Goal: Communication & Community: Answer question/provide support

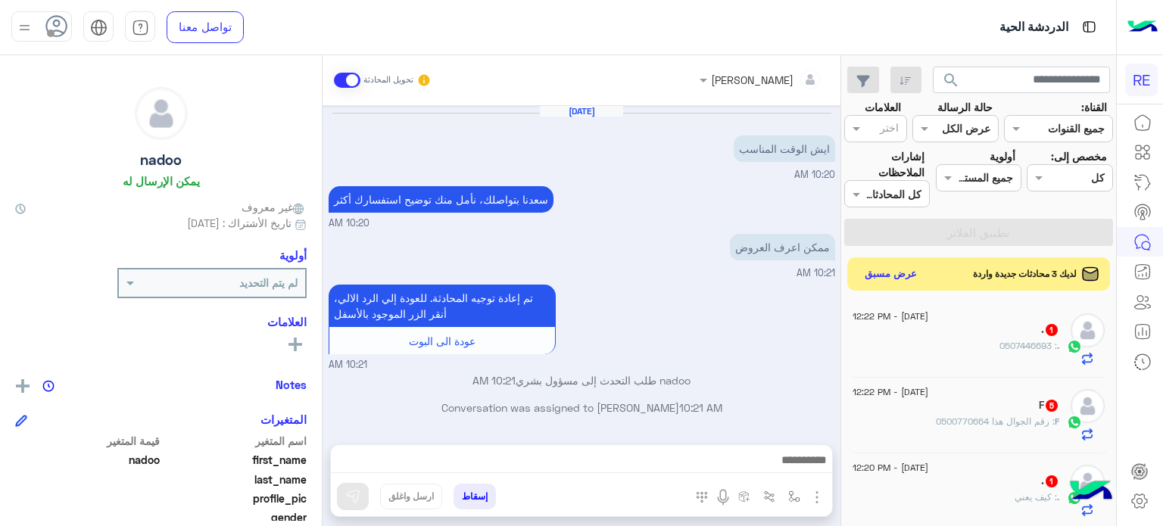
scroll to position [202, 0]
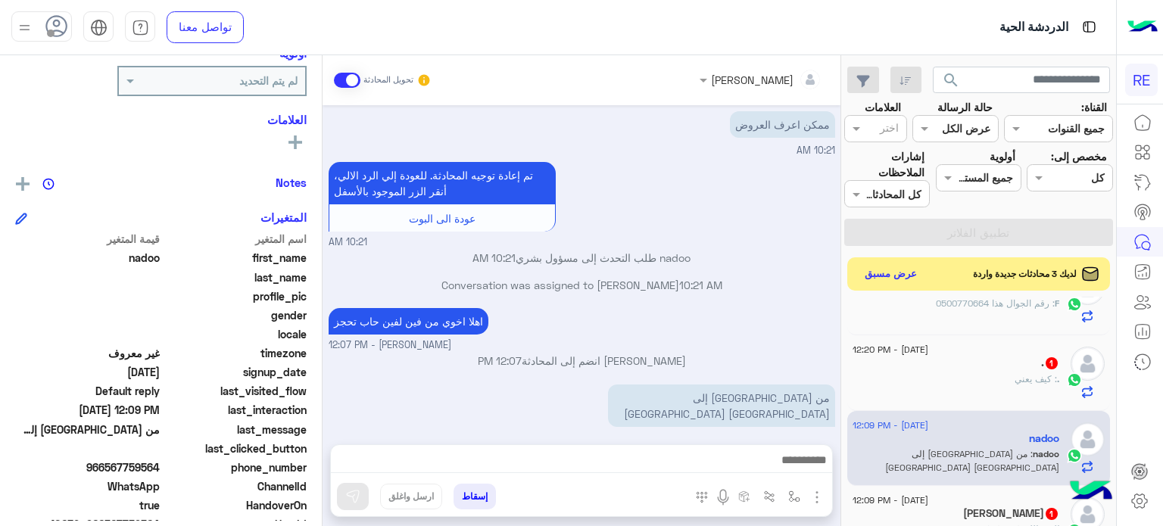
click at [964, 400] on div "[DATE] - 12:20 PM . 1 . : كيف يعني" at bounding box center [978, 373] width 263 height 76
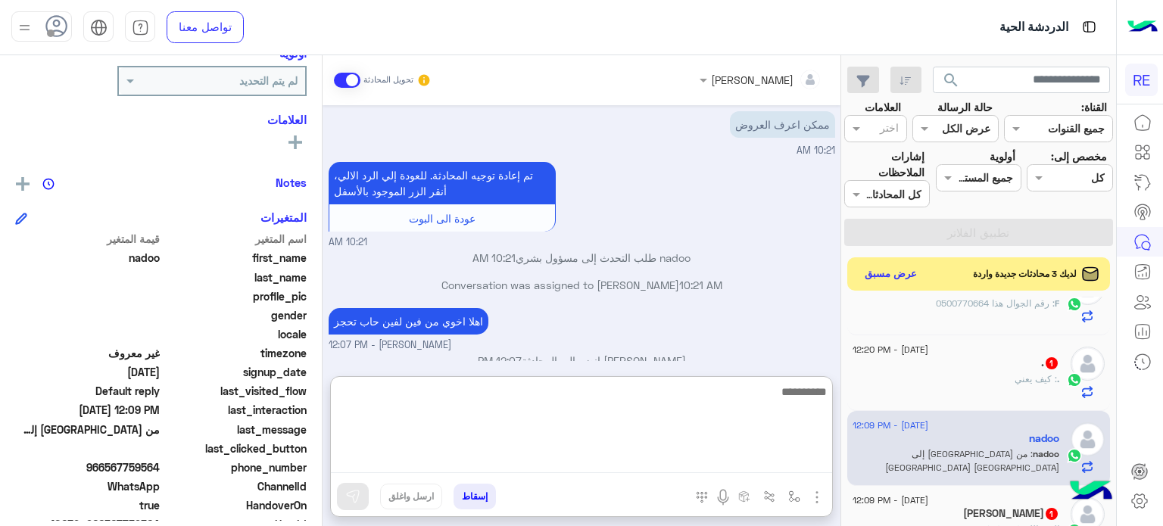
click at [712, 462] on textarea at bounding box center [581, 427] width 501 height 91
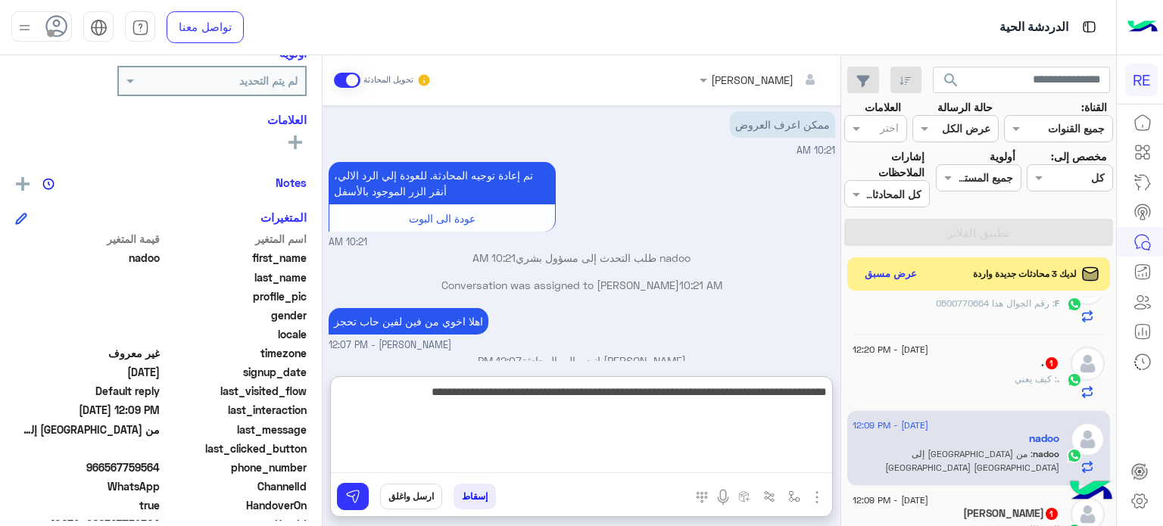
type textarea "**********"
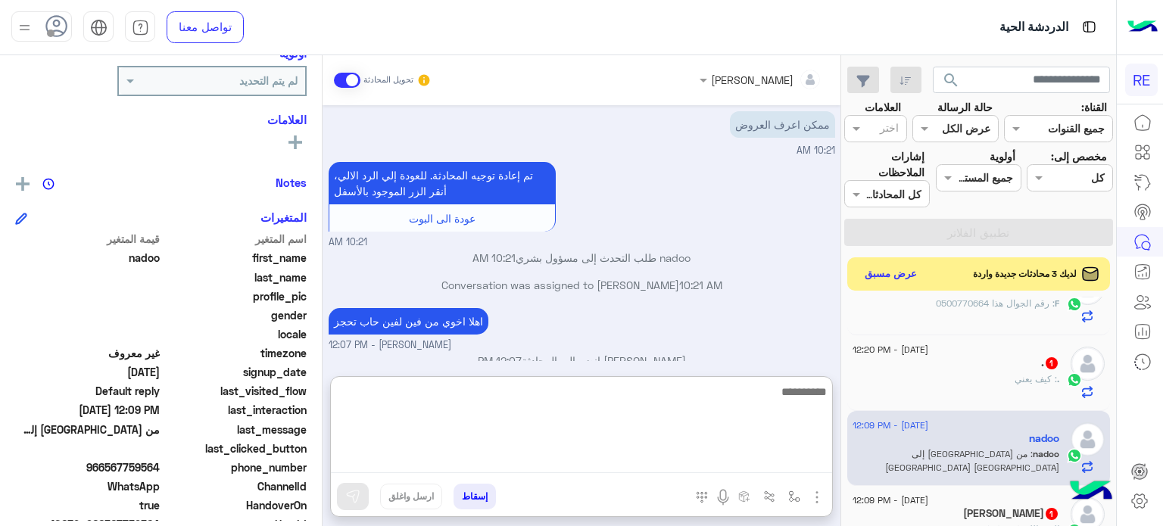
scroll to position [255, 0]
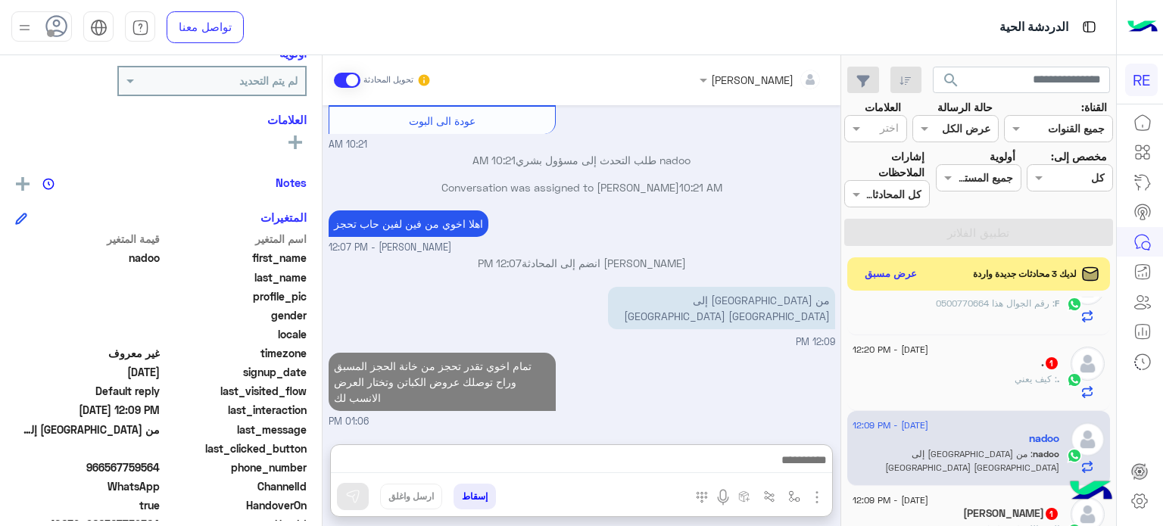
click at [984, 371] on div ". 1" at bounding box center [955, 364] width 207 height 16
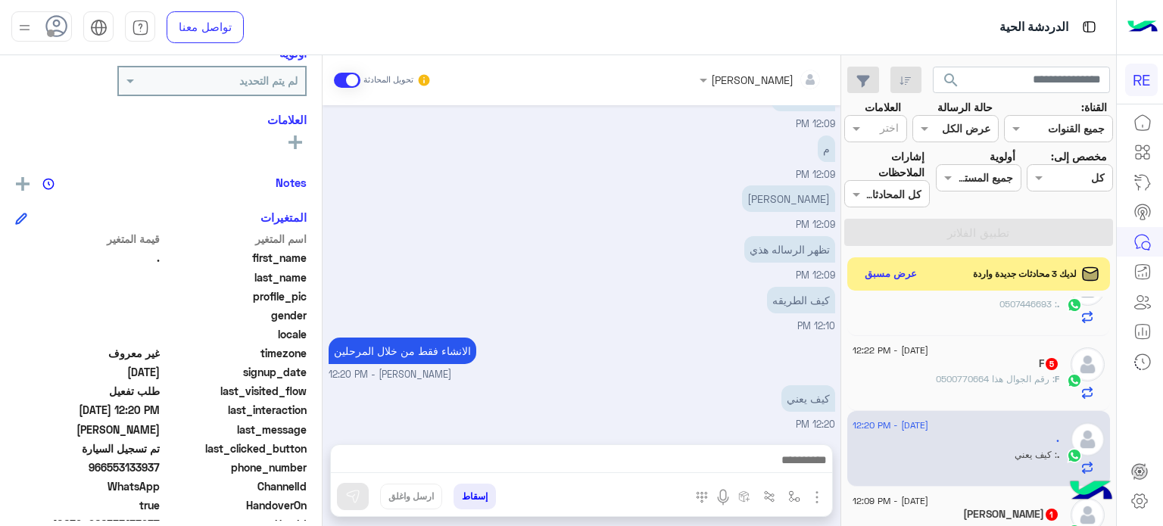
scroll to position [371, 0]
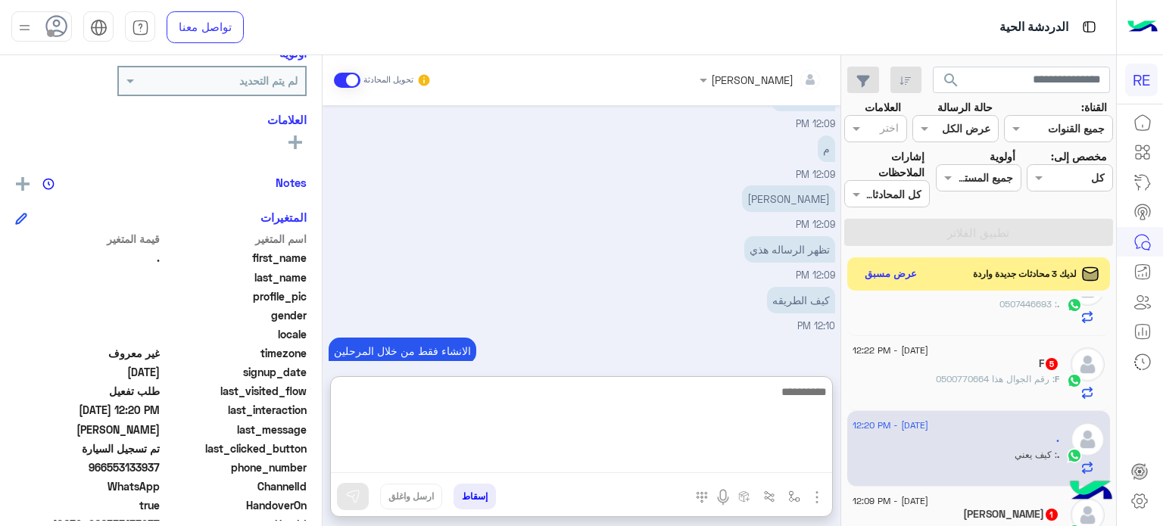
click at [533, 454] on textarea at bounding box center [581, 427] width 501 height 91
type textarea "**********"
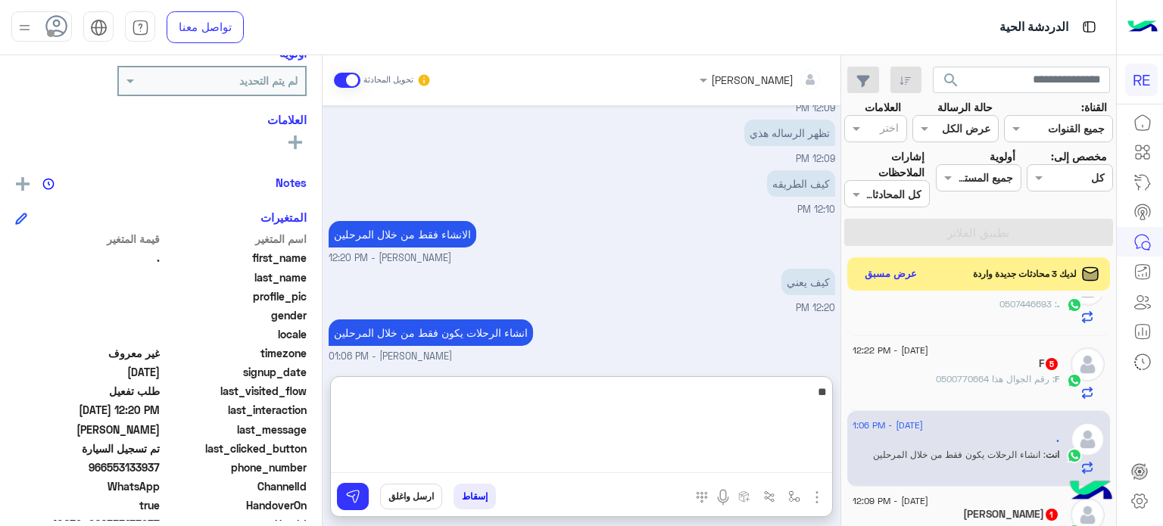
type textarea "*"
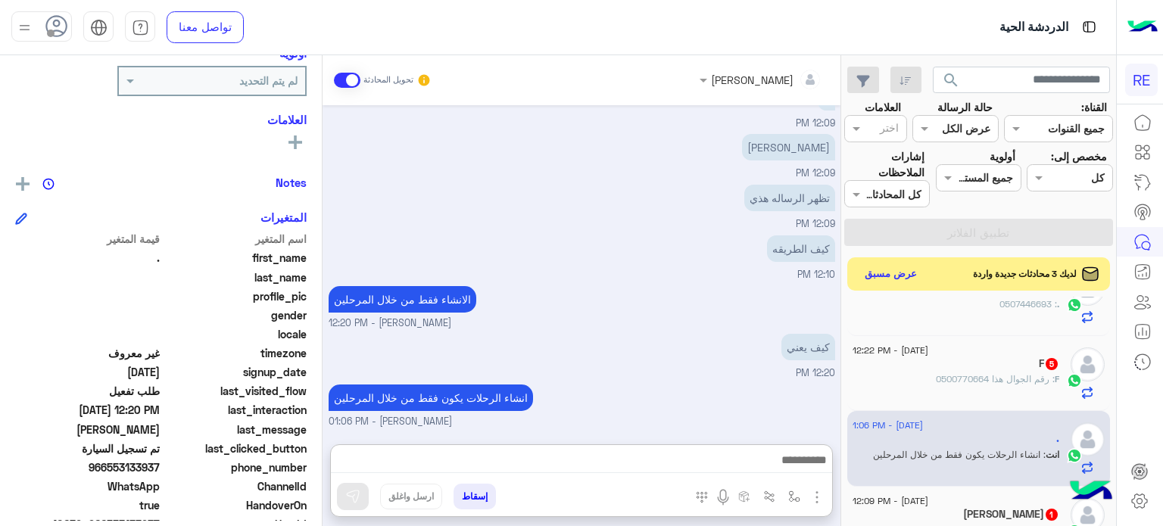
click at [893, 363] on div "F 5" at bounding box center [955, 365] width 207 height 16
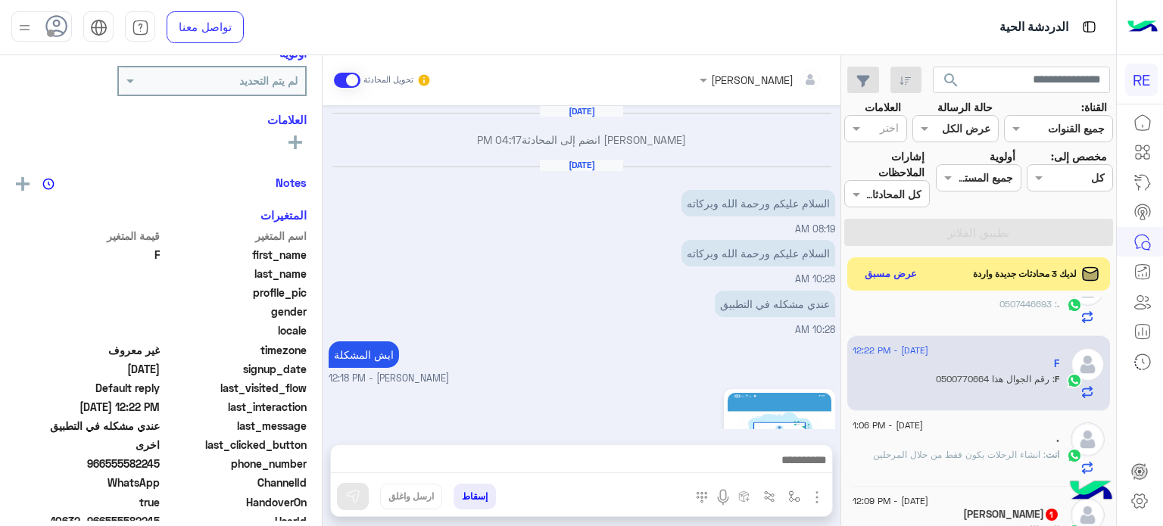
scroll to position [536, 0]
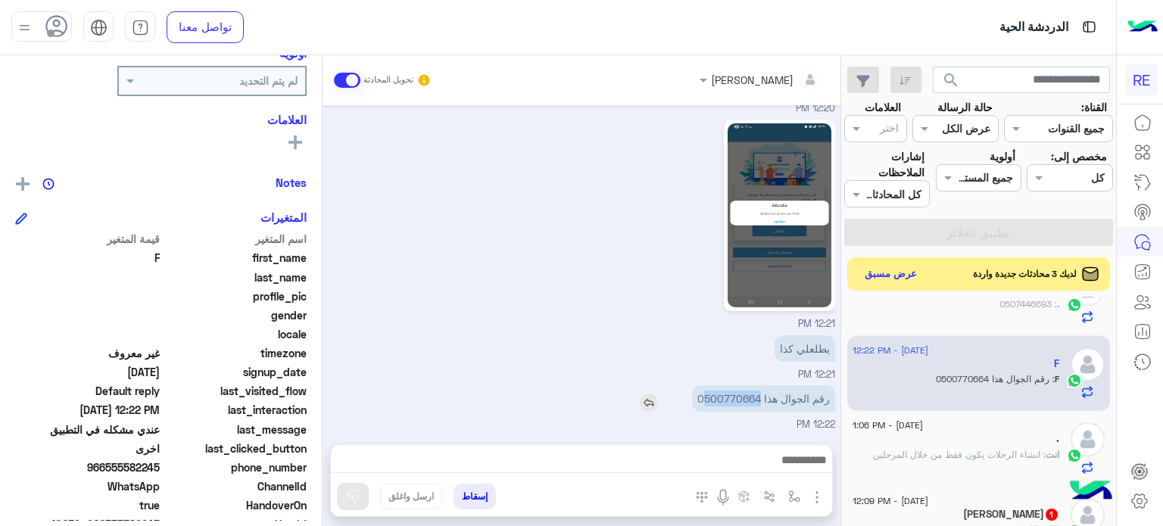
drag, startPoint x: 756, startPoint y: 393, endPoint x: 704, endPoint y: 393, distance: 52.2
click at [704, 393] on p "رقم الجوال هذا 0500770664" at bounding box center [763, 398] width 143 height 26
copy p "500770664"
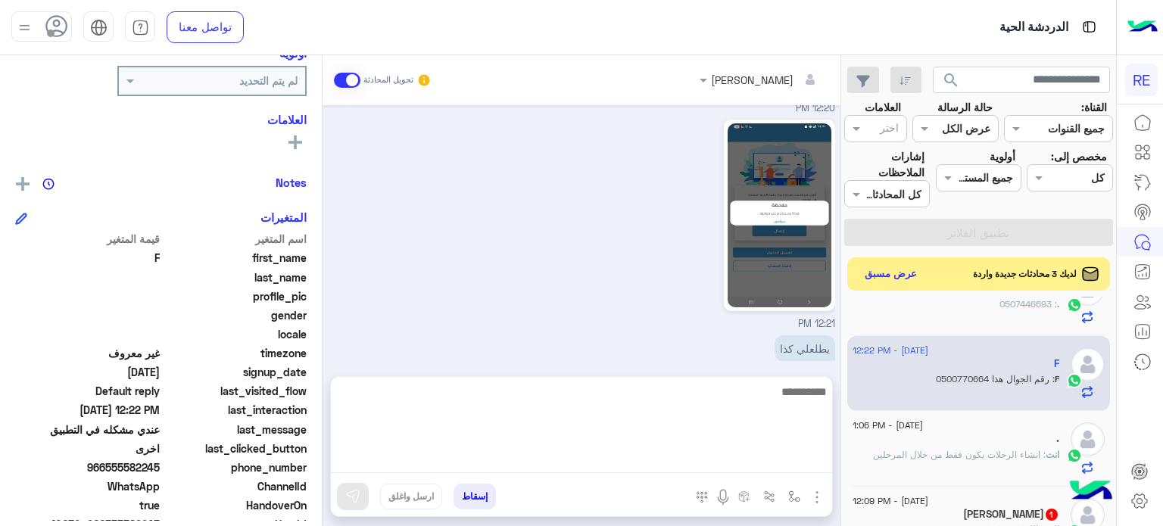
click at [657, 456] on textarea at bounding box center [581, 427] width 501 height 91
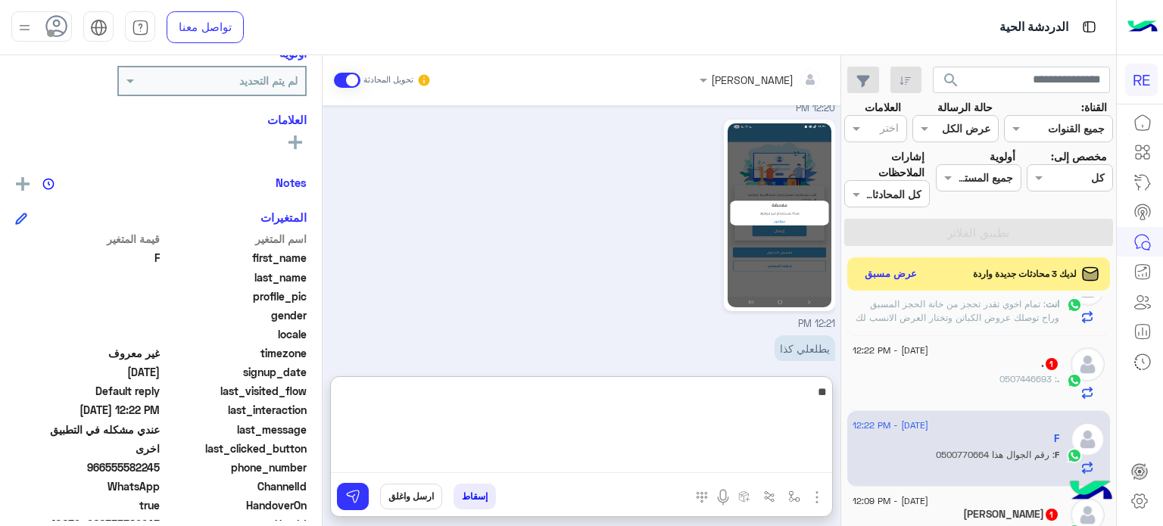
scroll to position [118, 0]
type textarea "**********"
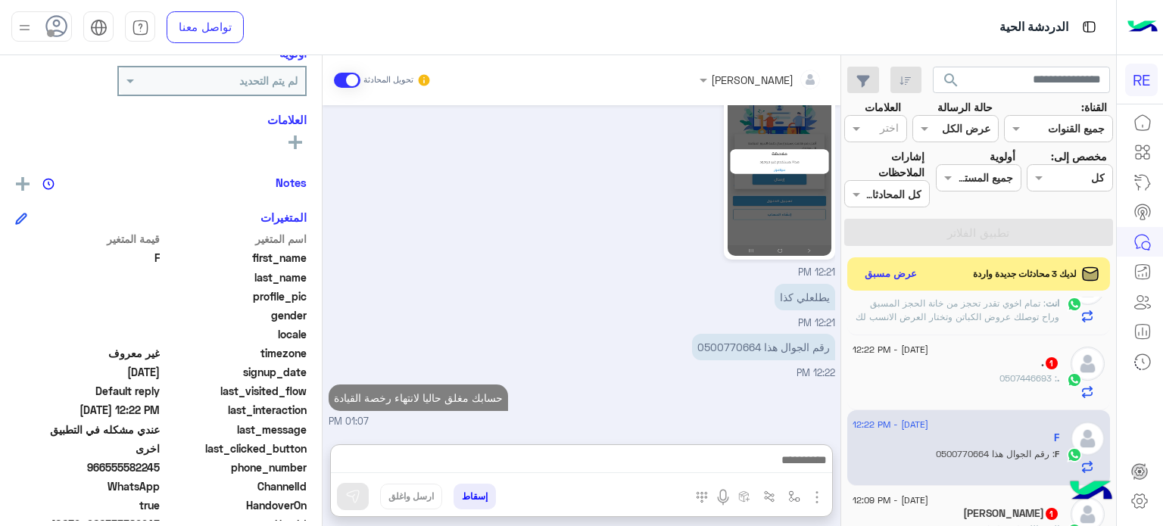
click at [990, 353] on div "[DATE] - 12:22 PM" at bounding box center [955, 352] width 207 height 10
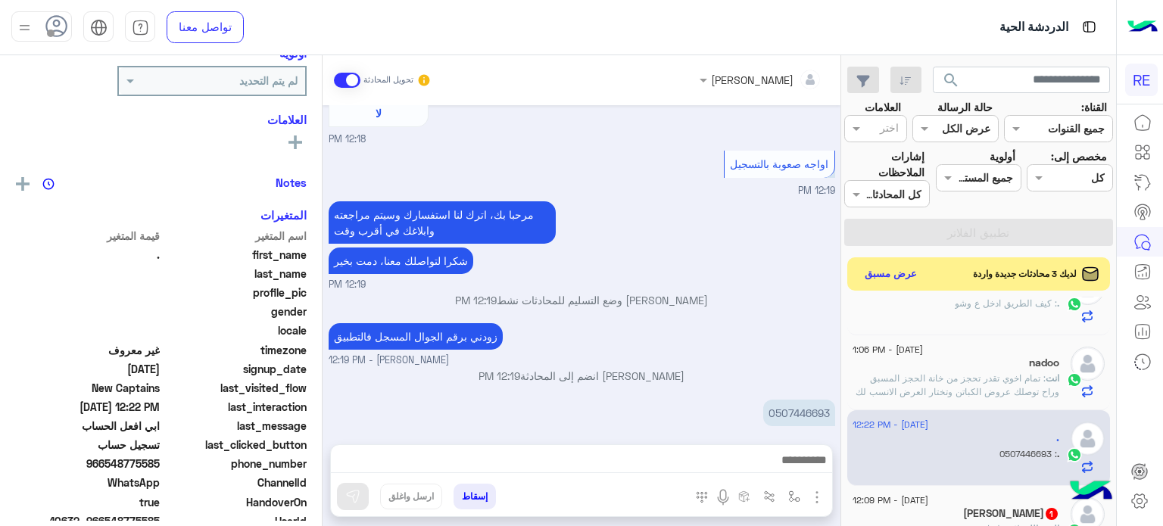
scroll to position [117, 0]
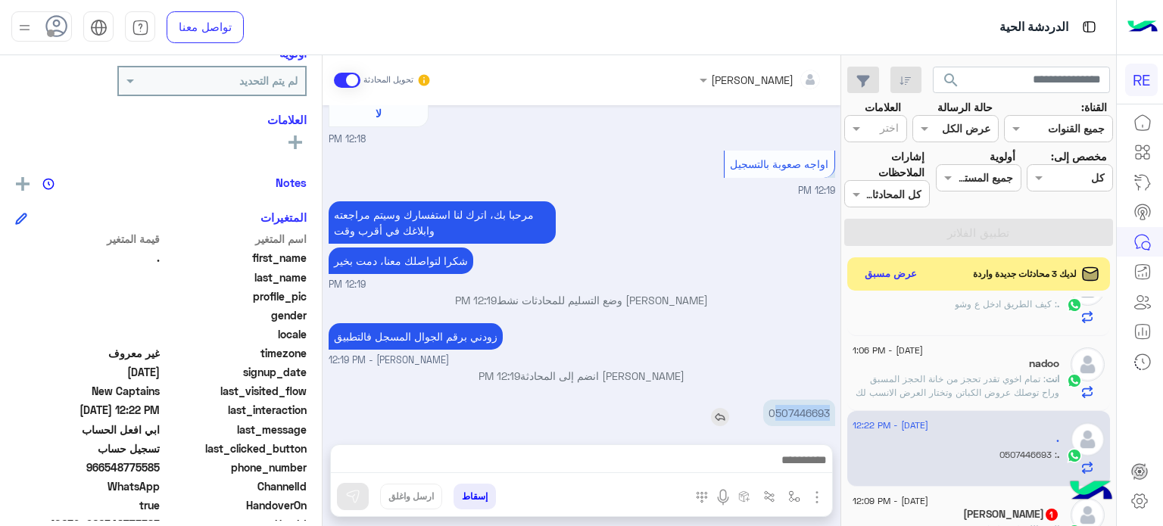
drag, startPoint x: 826, startPoint y: 394, endPoint x: 772, endPoint y: 400, distance: 54.8
click at [772, 400] on p "0507446693" at bounding box center [799, 413] width 72 height 26
copy p "507446693"
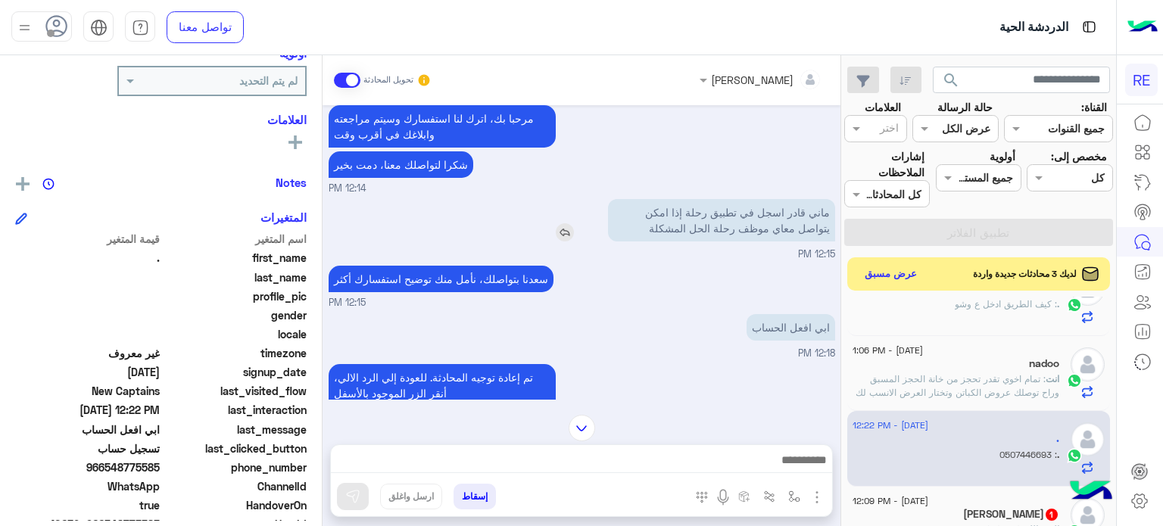
scroll to position [1268, 0]
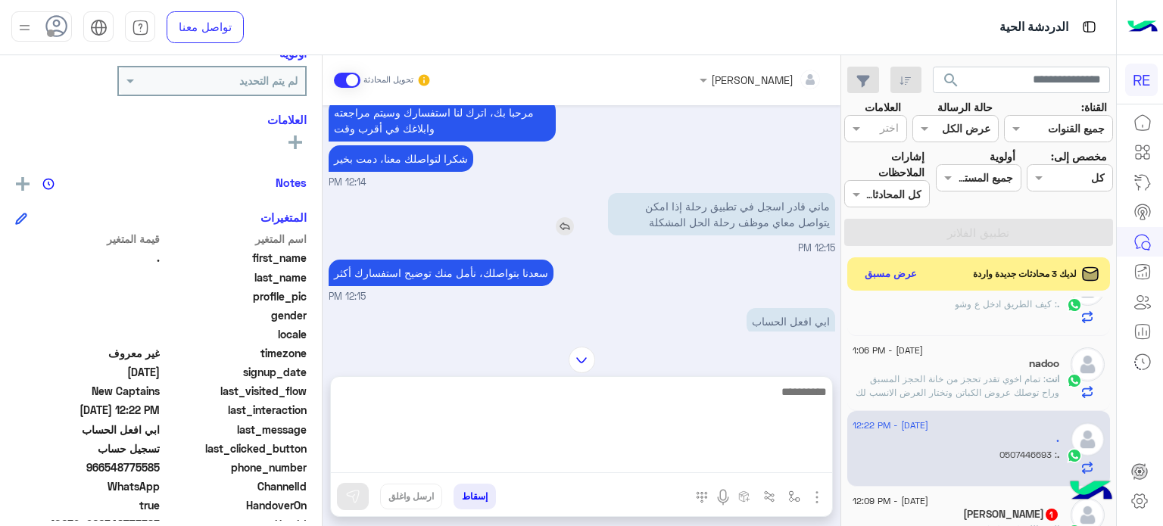
click at [630, 465] on textarea at bounding box center [581, 427] width 501 height 91
type textarea "**********"
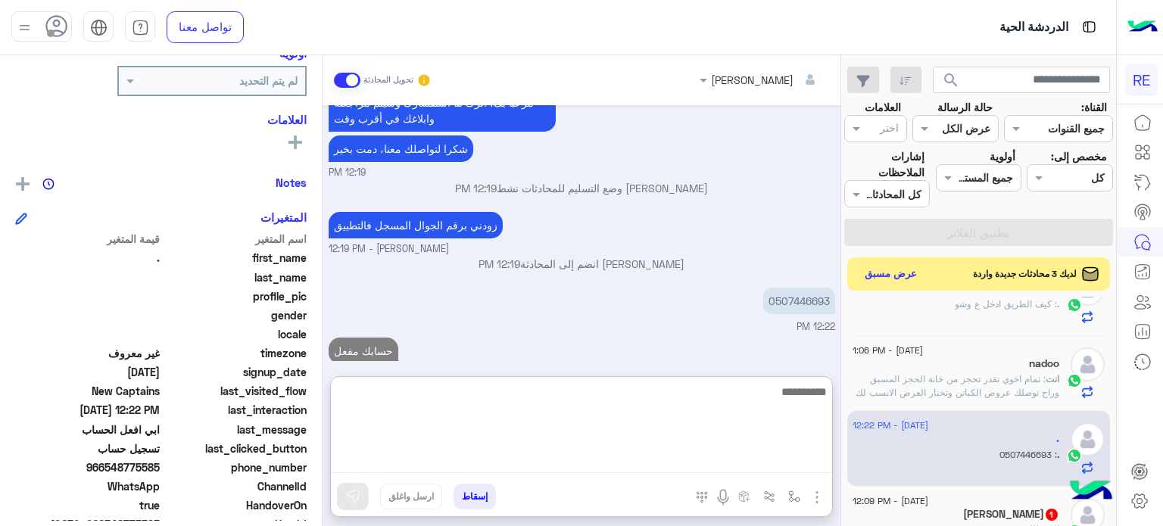
scroll to position [190, 0]
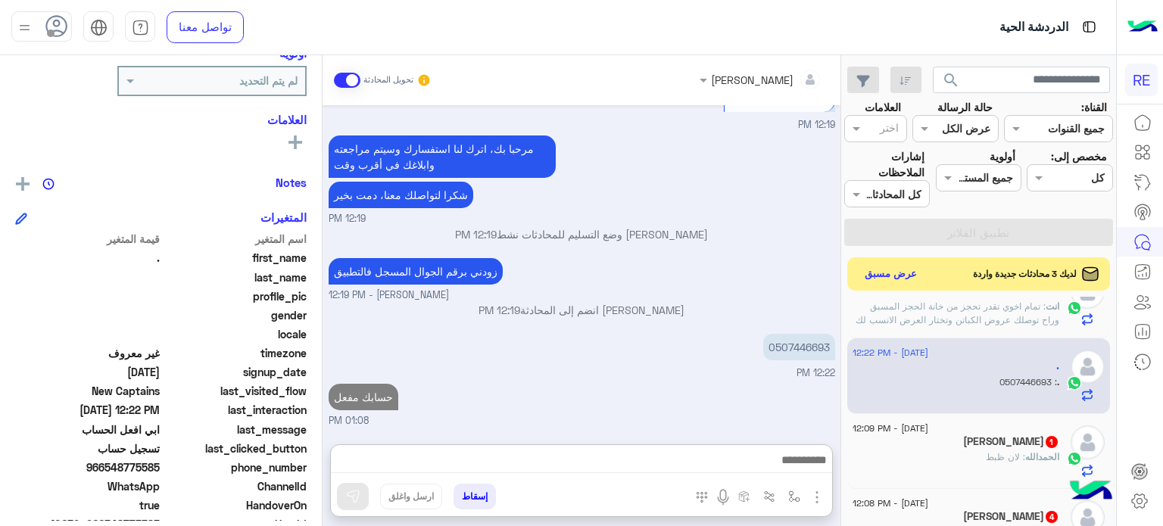
click at [1044, 441] on span "1" at bounding box center [1051, 440] width 15 height 13
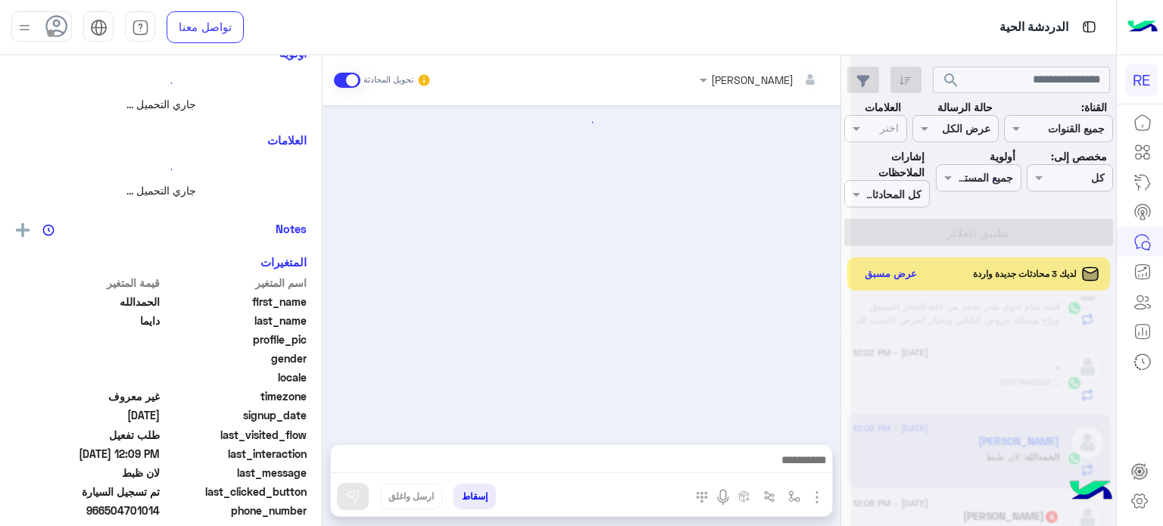
click at [972, 441] on div at bounding box center [983, 269] width 265 height 526
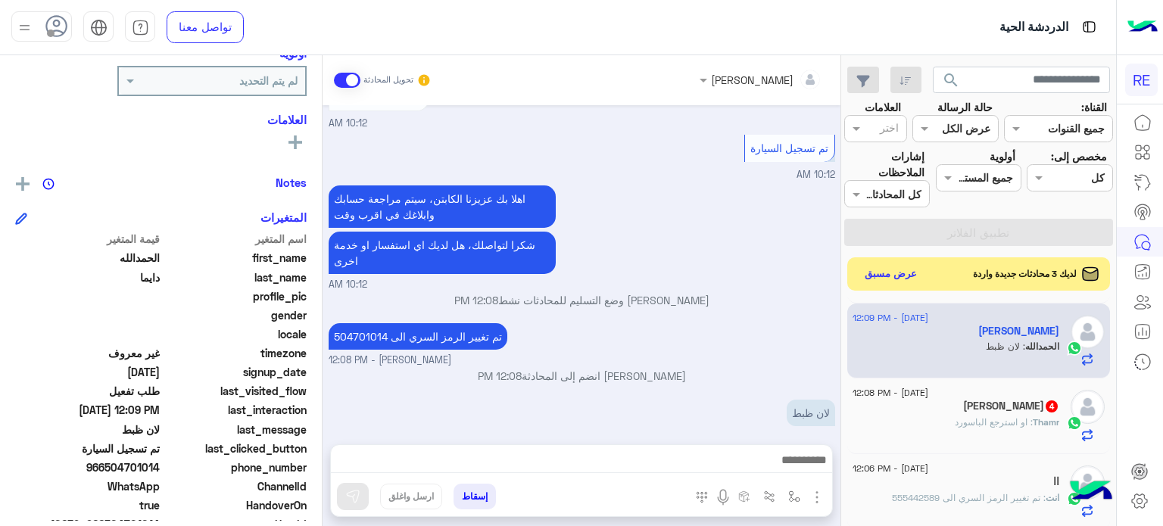
scroll to position [308, 0]
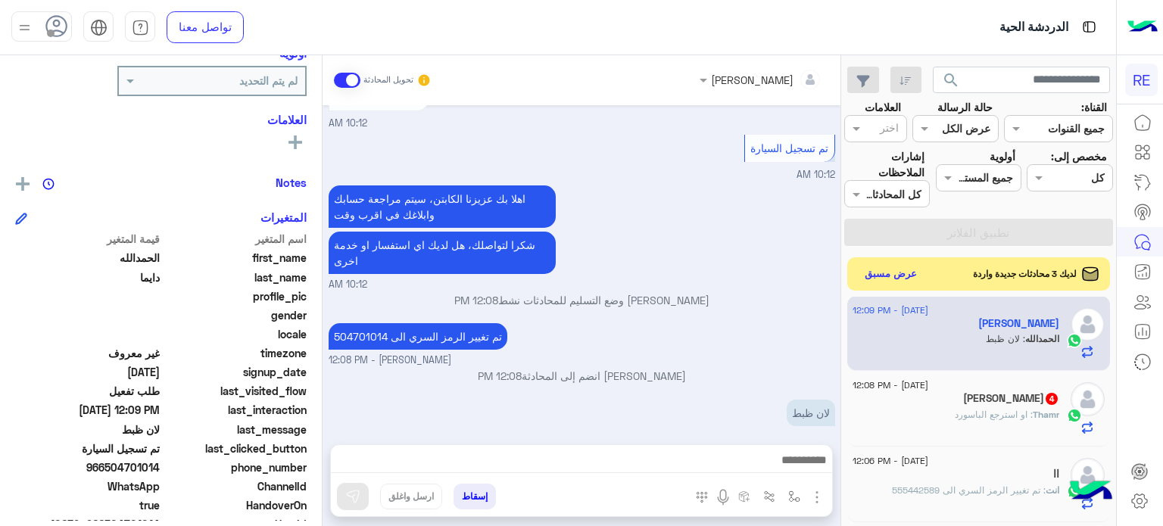
click at [954, 412] on div "Thamr : او استرجع الباسورد" at bounding box center [955, 421] width 207 height 26
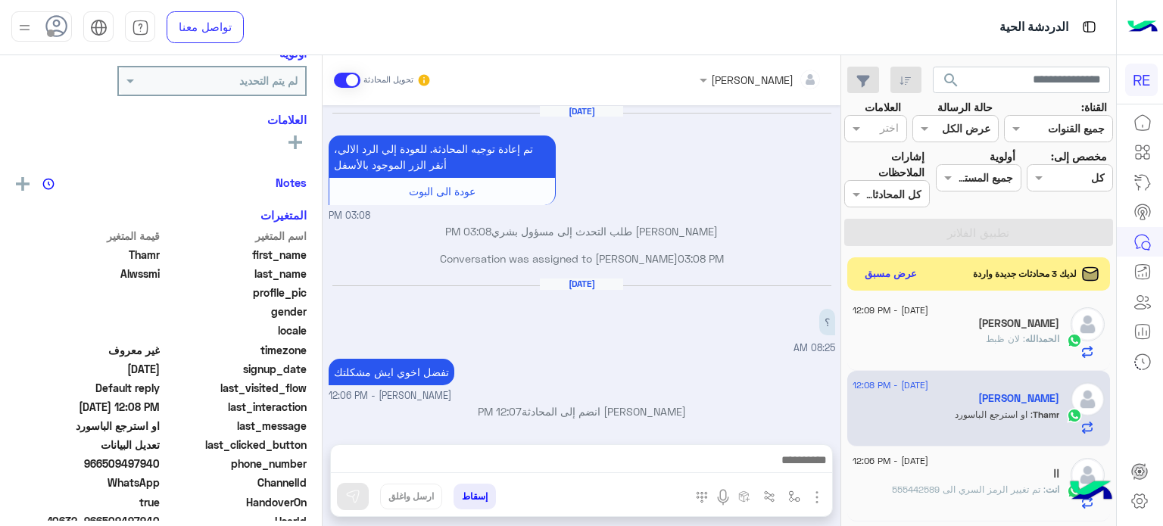
scroll to position [366, 0]
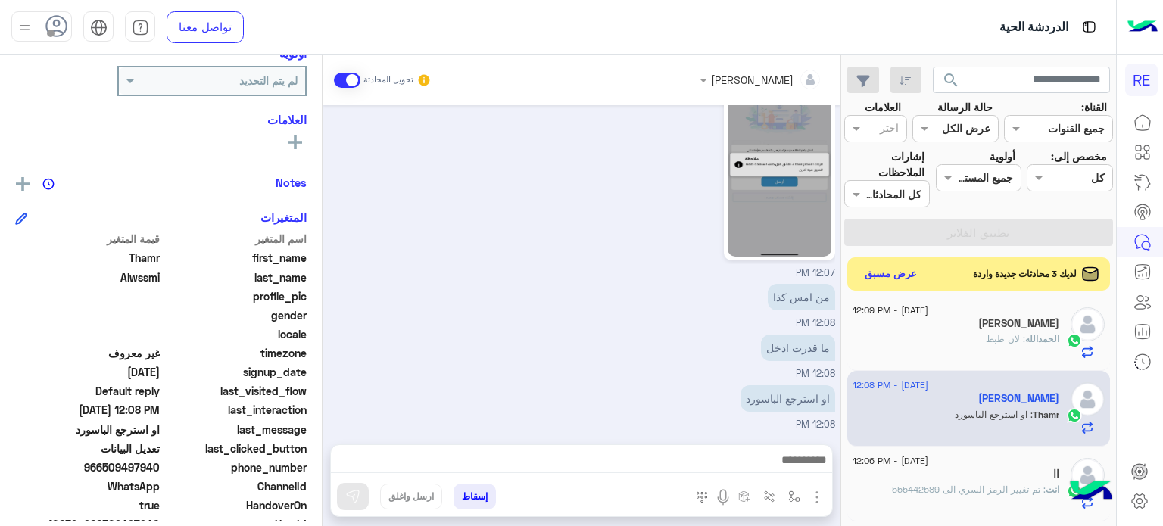
drag, startPoint x: 162, startPoint y: 467, endPoint x: 106, endPoint y: 469, distance: 56.1
click at [106, 469] on div "phone_number [PHONE_NUMBER]" at bounding box center [160, 468] width 291 height 19
copy span "509497940"
click at [742, 445] on div at bounding box center [581, 464] width 501 height 38
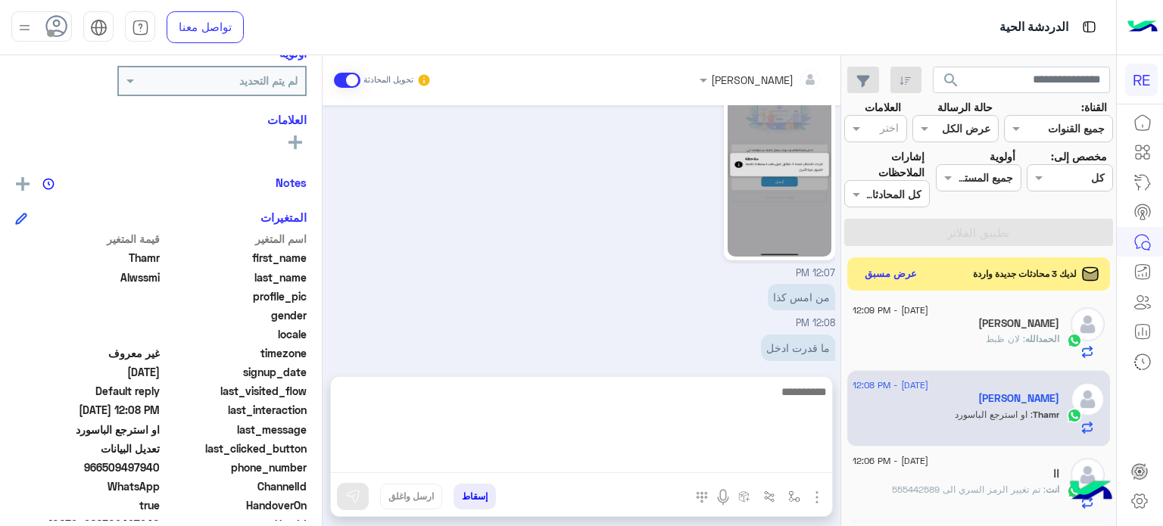
click at [737, 453] on textarea at bounding box center [581, 427] width 501 height 91
paste textarea "**********"
type textarea "**********"
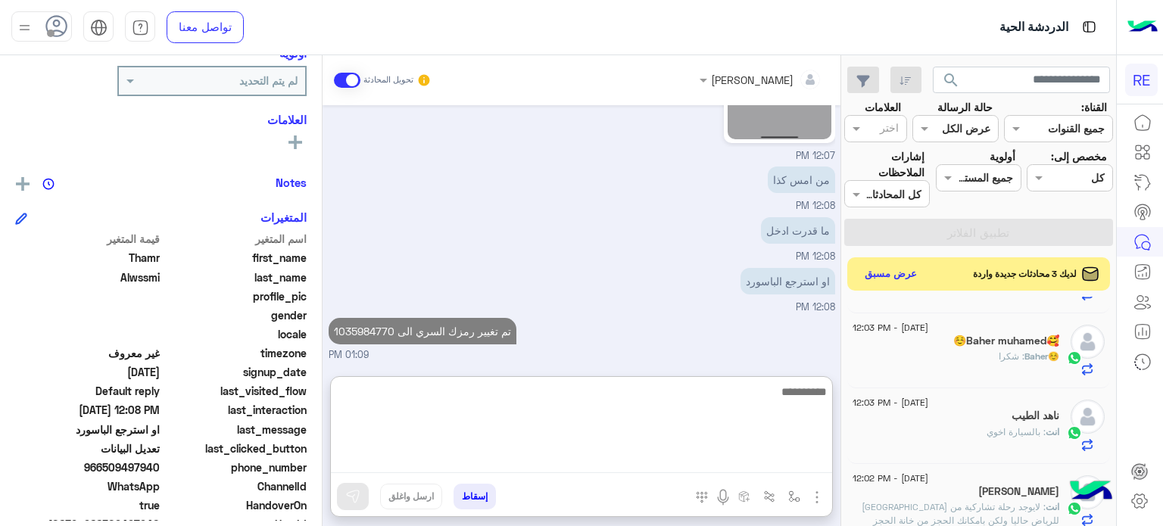
scroll to position [825, 0]
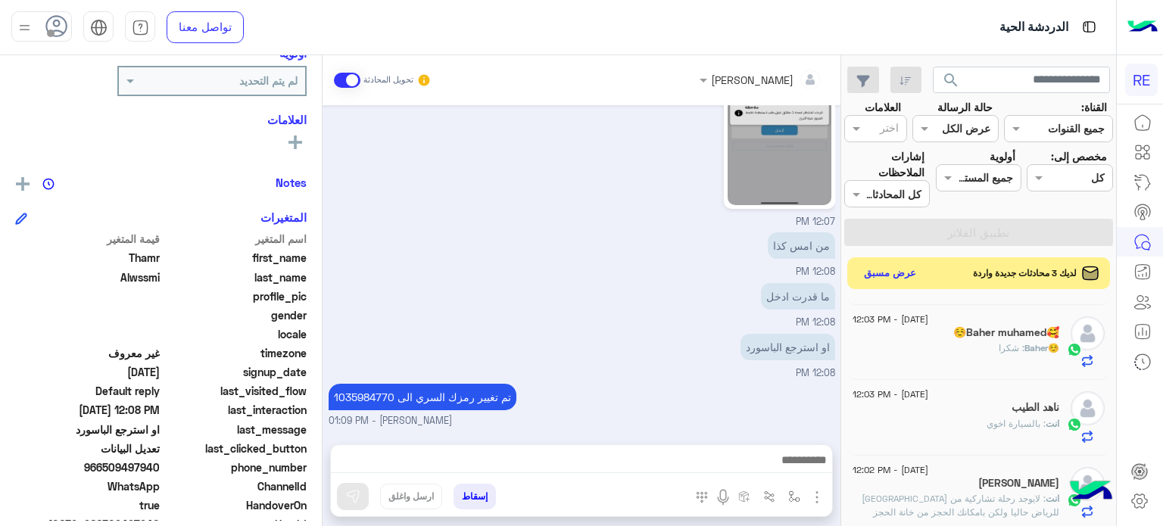
click at [910, 275] on button "عرض مسبق" at bounding box center [890, 273] width 64 height 20
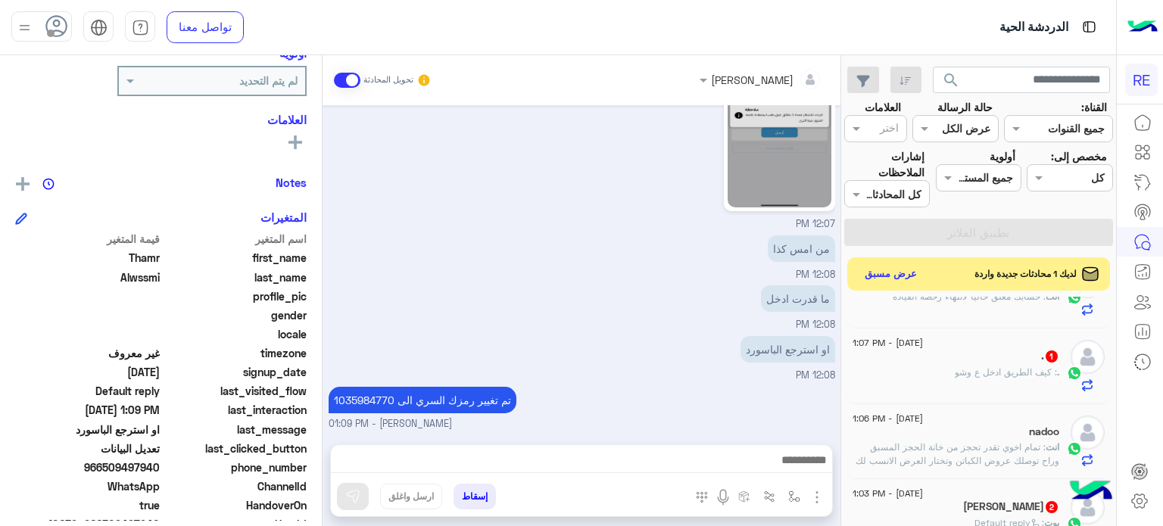
scroll to position [200, 0]
click at [1005, 382] on div ". : كيف الطريق ادخل ع وشو" at bounding box center [955, 379] width 207 height 26
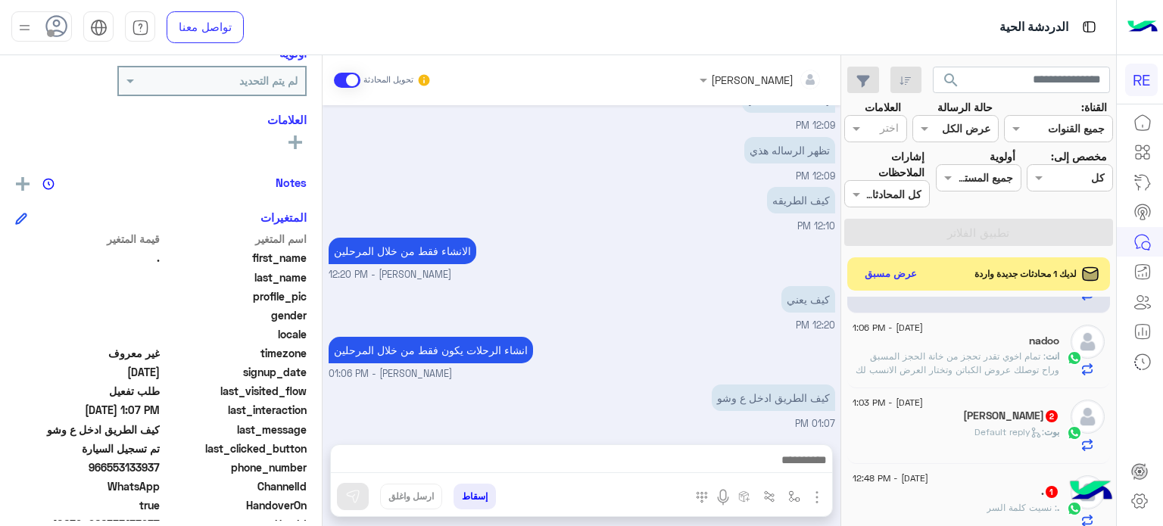
scroll to position [291, 0]
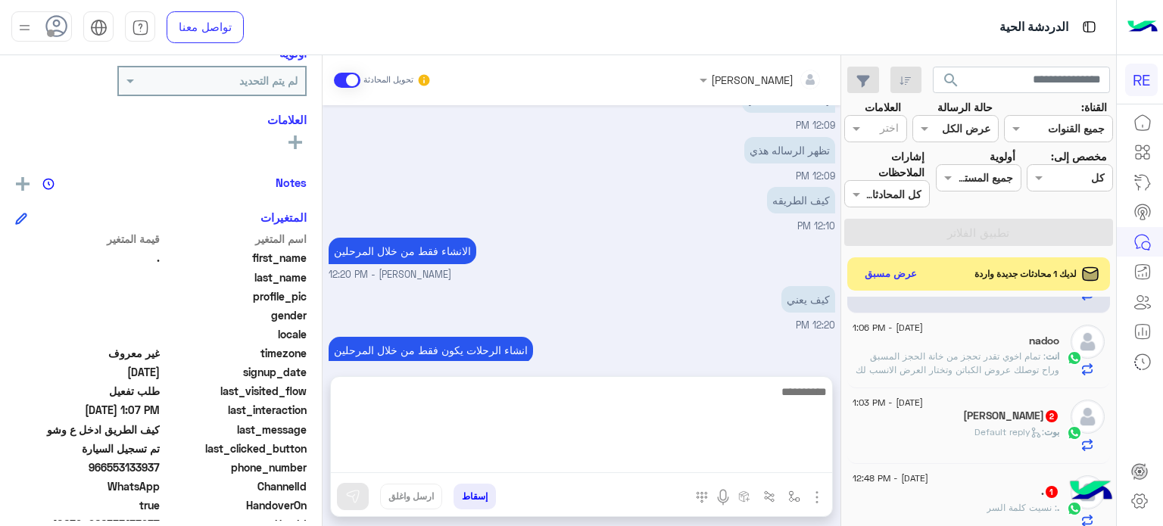
click at [776, 459] on textarea at bounding box center [581, 427] width 501 height 91
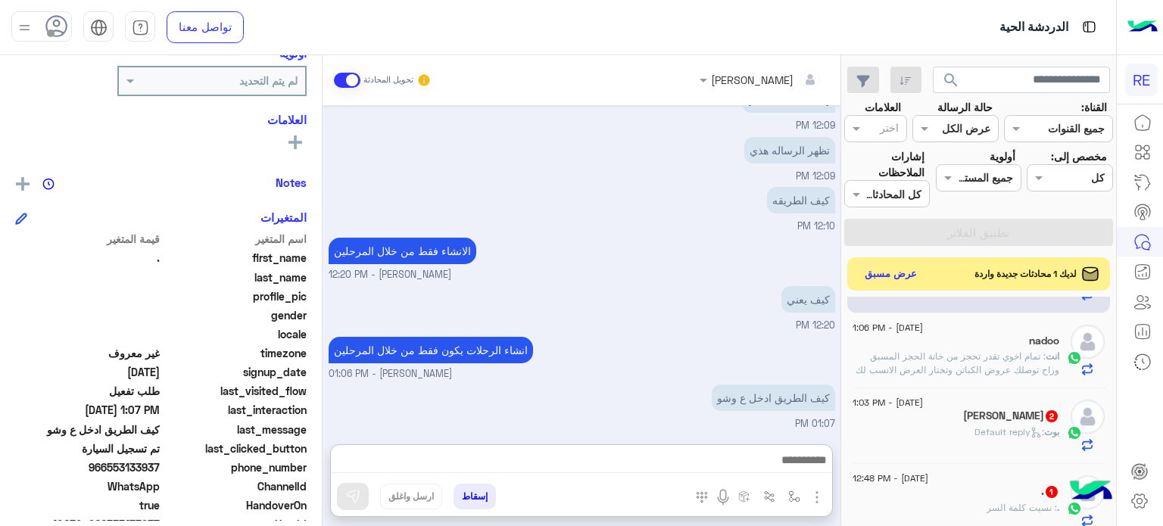
click at [939, 450] on div "[PERSON_NAME] : Default reply" at bounding box center [955, 438] width 207 height 26
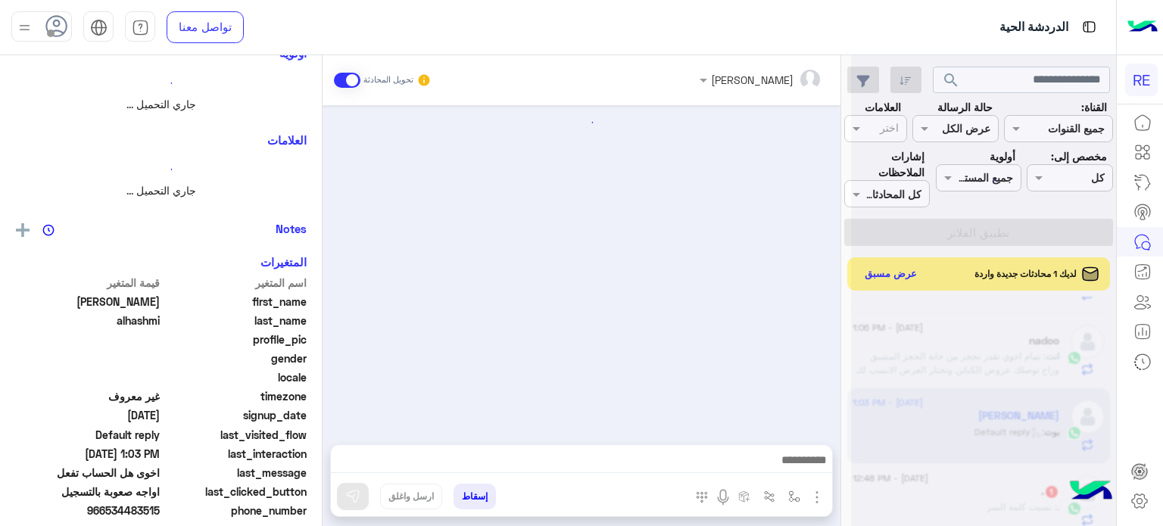
scroll to position [599, 0]
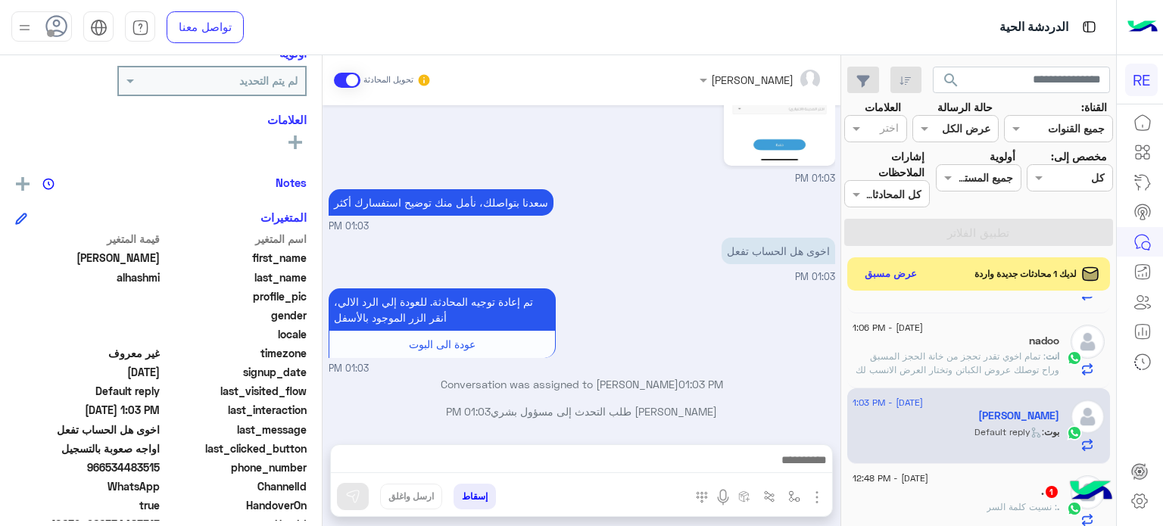
drag, startPoint x: 160, startPoint y: 466, endPoint x: 109, endPoint y: 468, distance: 51.5
click at [109, 468] on span "966534483515" at bounding box center [87, 467] width 145 height 16
copy span "534483515"
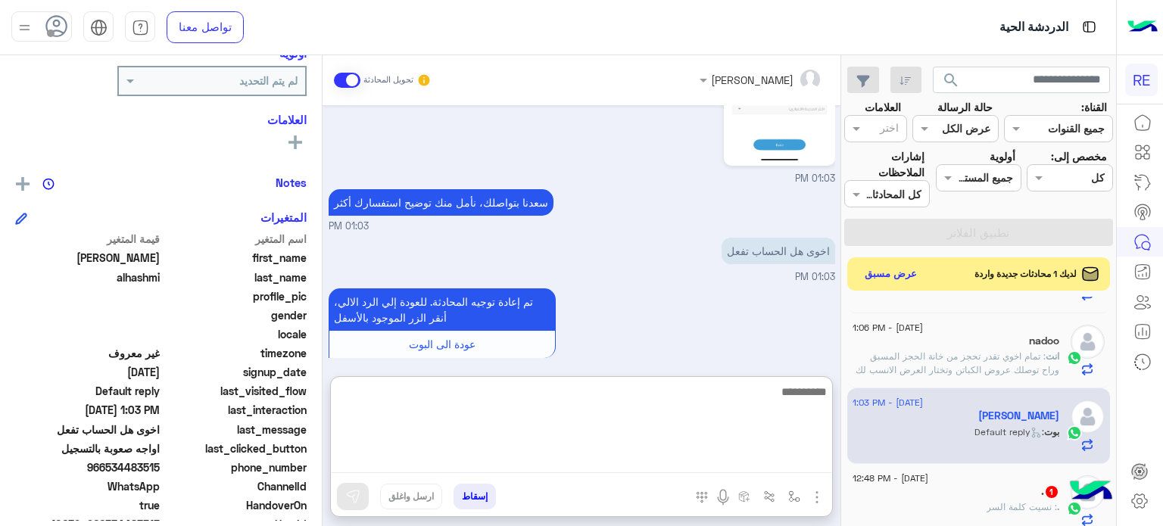
click at [646, 471] on textarea at bounding box center [581, 427] width 501 height 91
type textarea "*********"
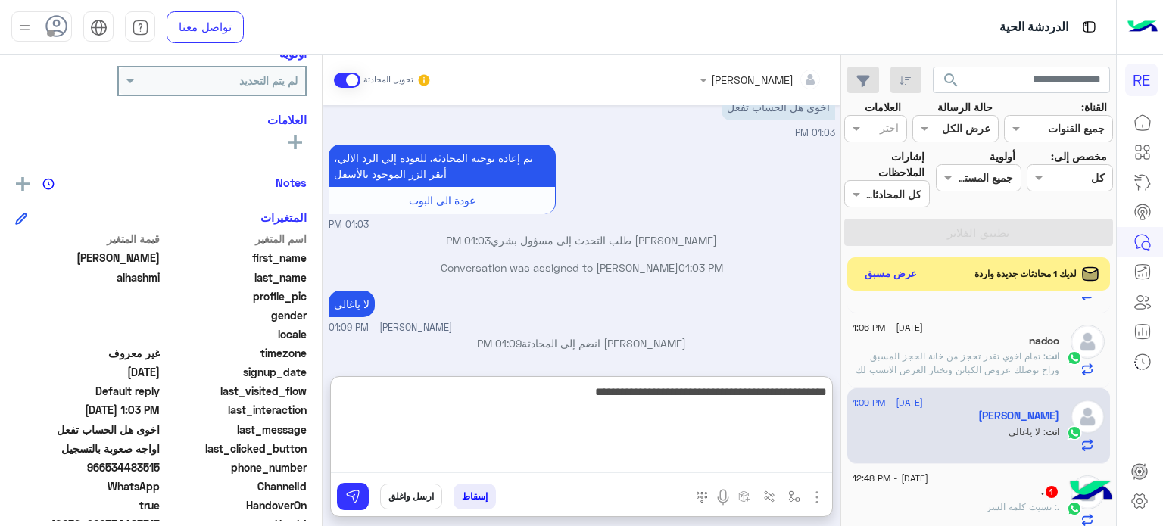
scroll to position [291, 0]
type textarea "**********"
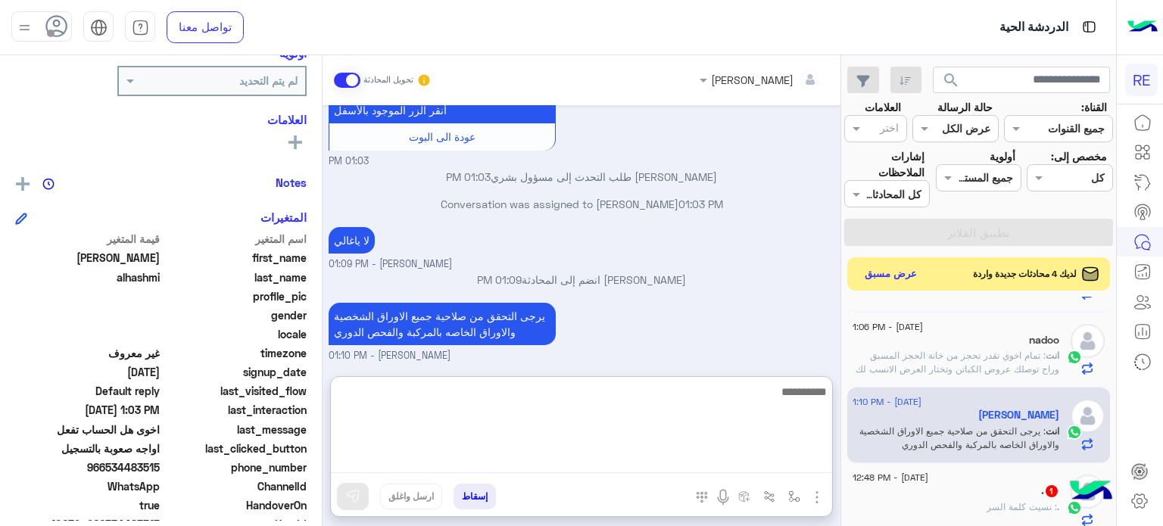
scroll to position [807, 0]
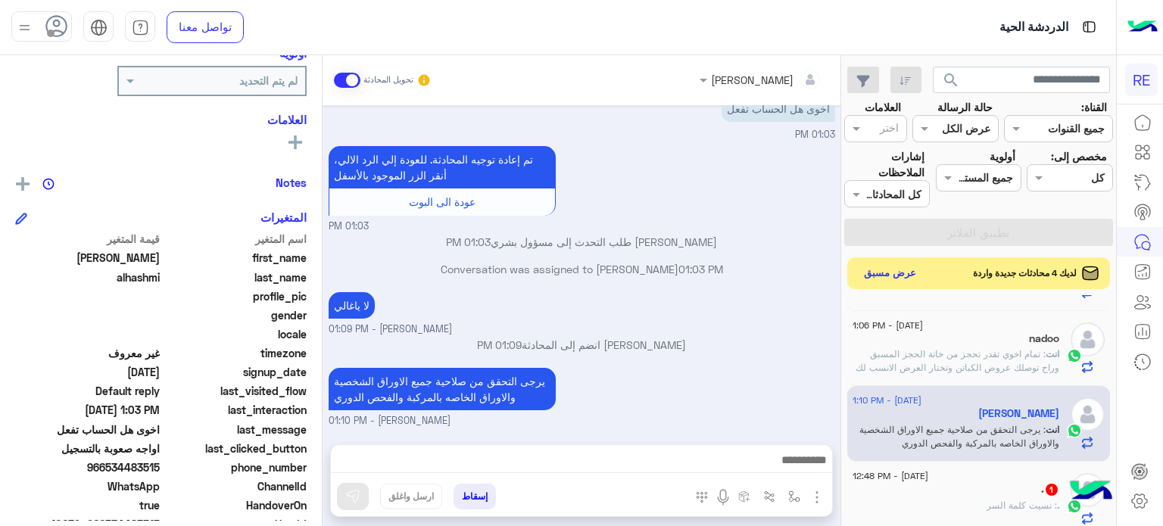
click at [886, 267] on button "عرض مسبق" at bounding box center [890, 273] width 64 height 20
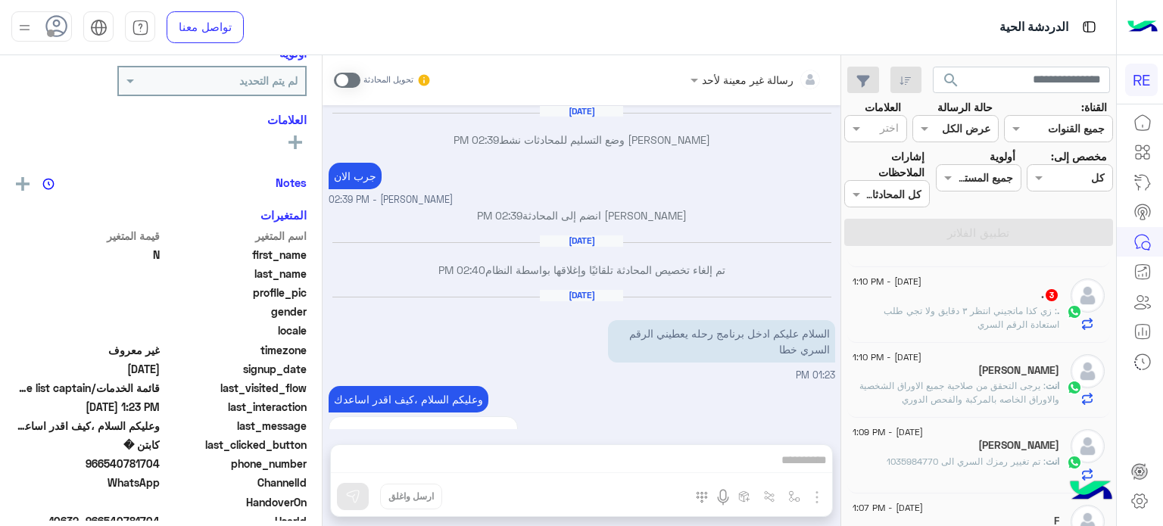
scroll to position [702, 0]
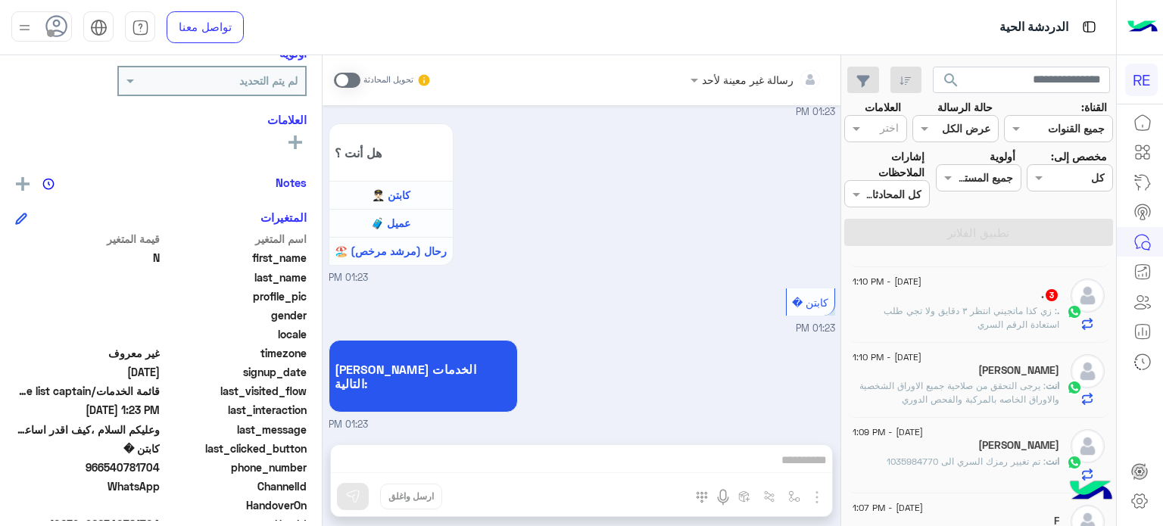
click at [976, 285] on div "[DATE] - 1:10 PM" at bounding box center [955, 284] width 207 height 10
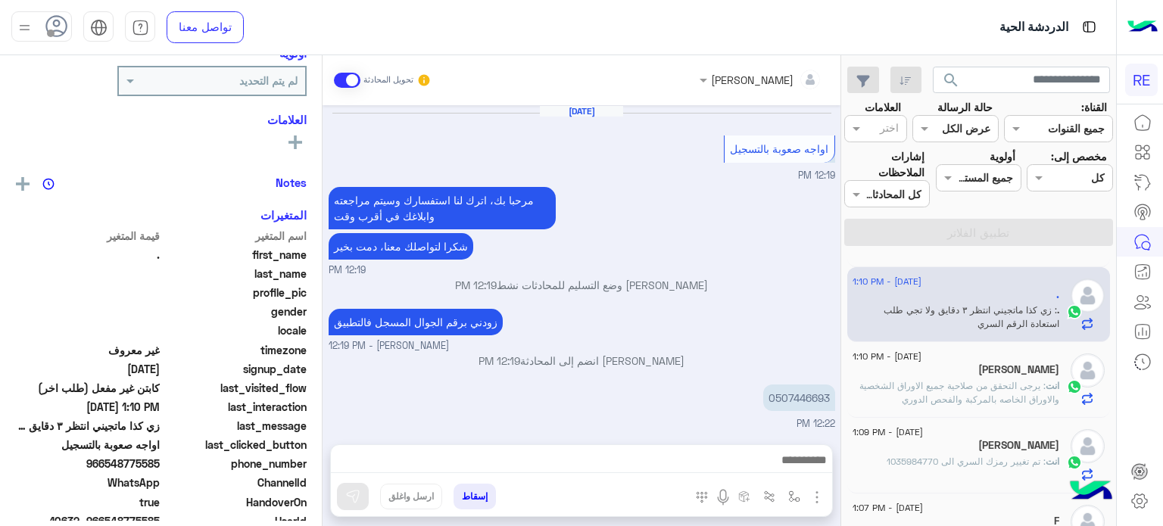
scroll to position [412, 0]
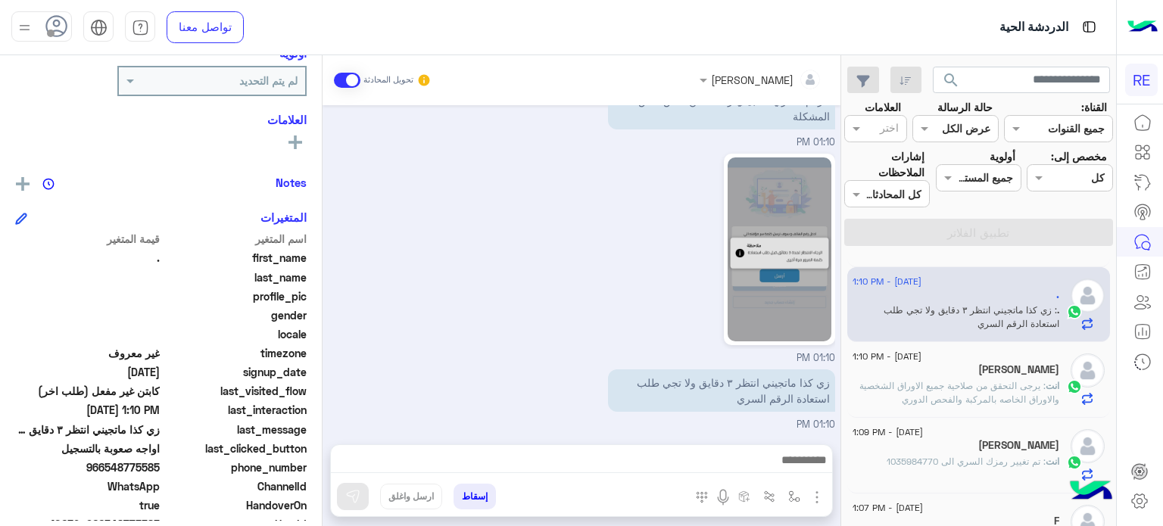
drag, startPoint x: 161, startPoint y: 459, endPoint x: 104, endPoint y: 472, distance: 58.0
click at [104, 472] on span "966548775585" at bounding box center [87, 467] width 145 height 16
copy span "548775585"
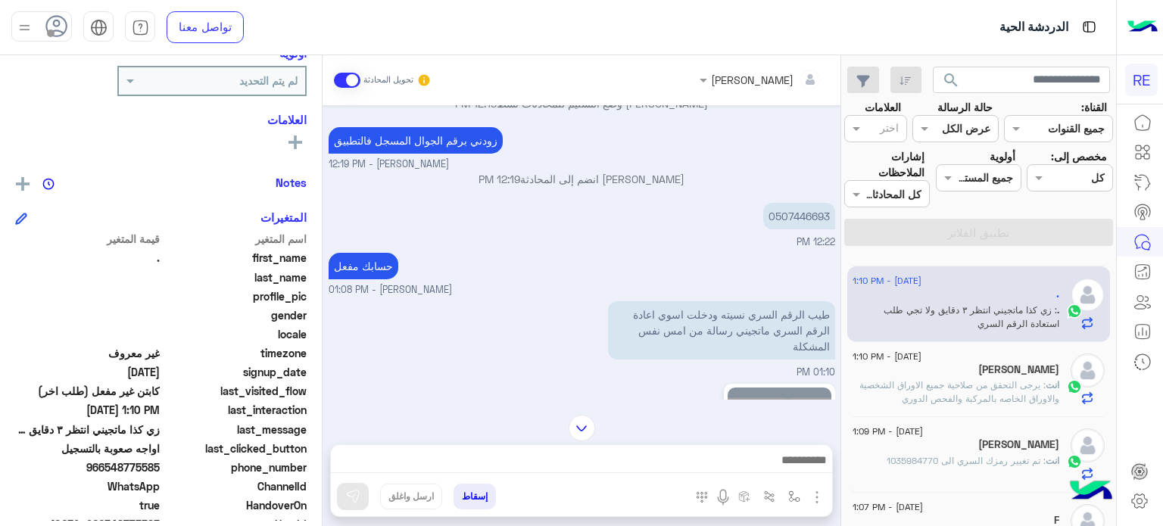
scroll to position [124, 0]
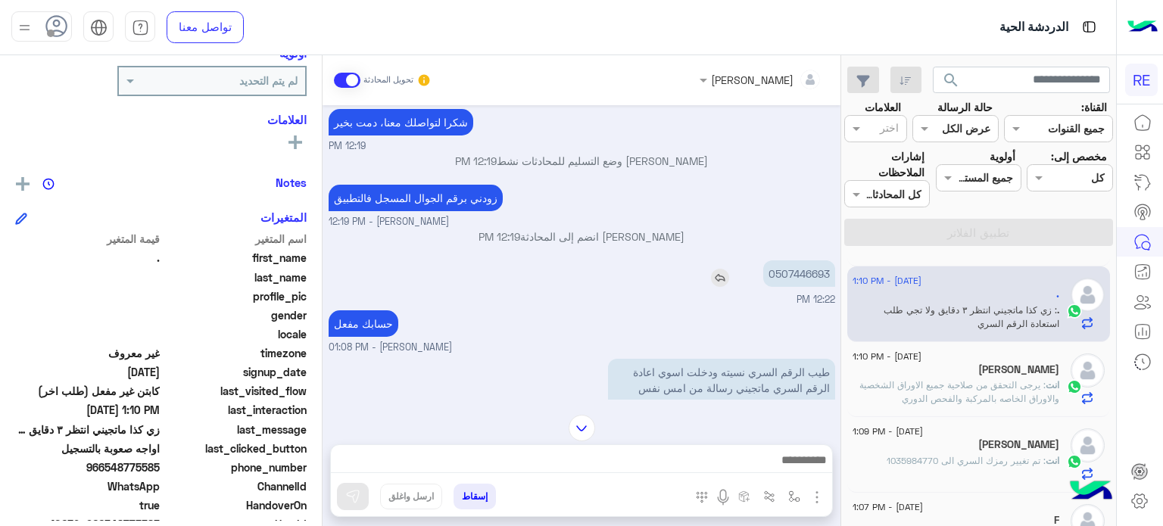
click at [825, 273] on p "0507446693" at bounding box center [799, 273] width 72 height 26
drag, startPoint x: 830, startPoint y: 273, endPoint x: 771, endPoint y: 272, distance: 58.3
click at [771, 272] on p "0507446693" at bounding box center [799, 273] width 72 height 26
copy p "507446693"
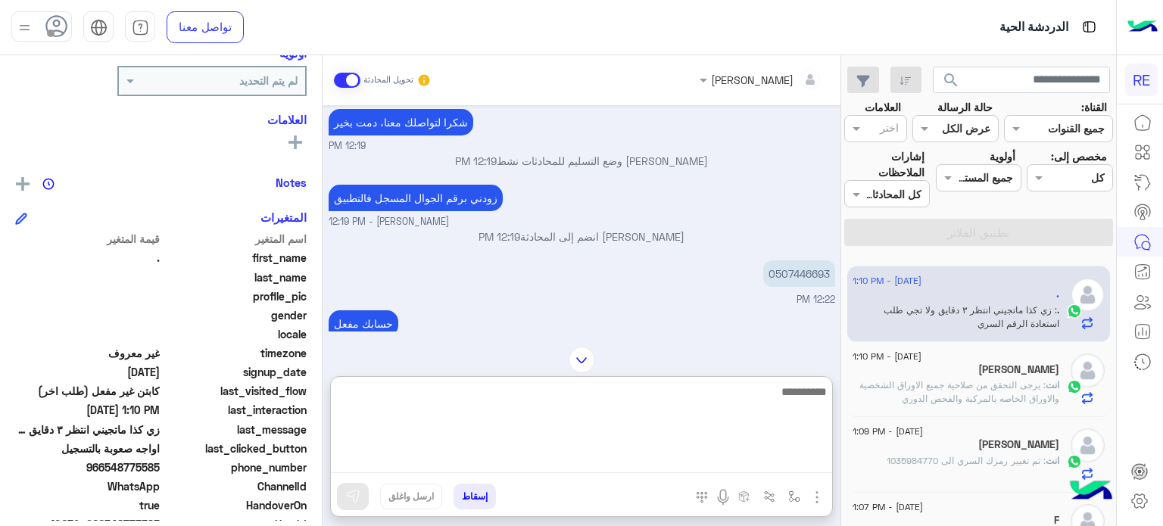
click at [612, 456] on textarea at bounding box center [581, 427] width 501 height 91
paste textarea "**********"
type textarea "**********"
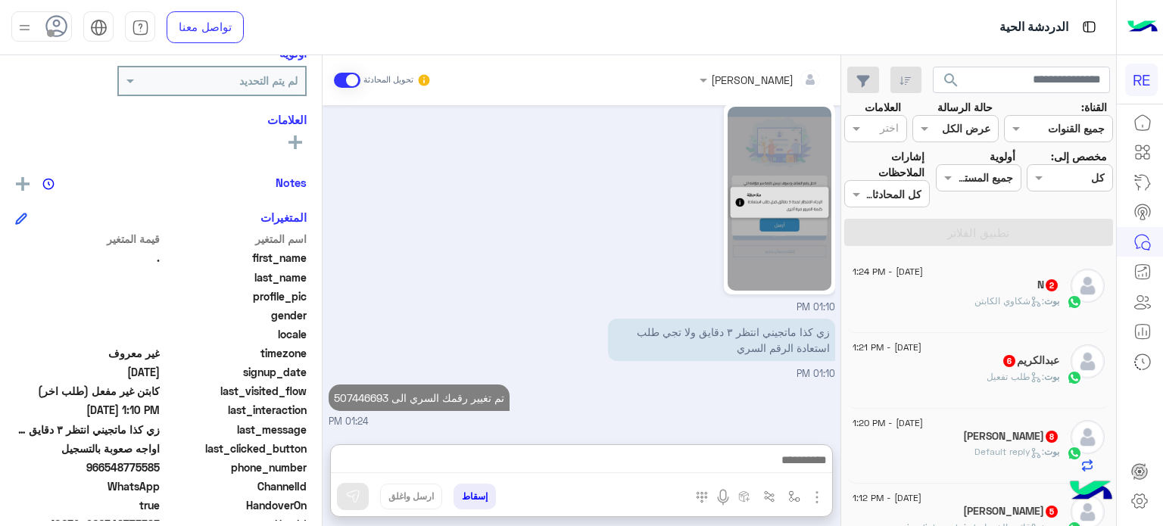
scroll to position [493, 0]
click at [1027, 282] on div "N 2" at bounding box center [955, 287] width 207 height 16
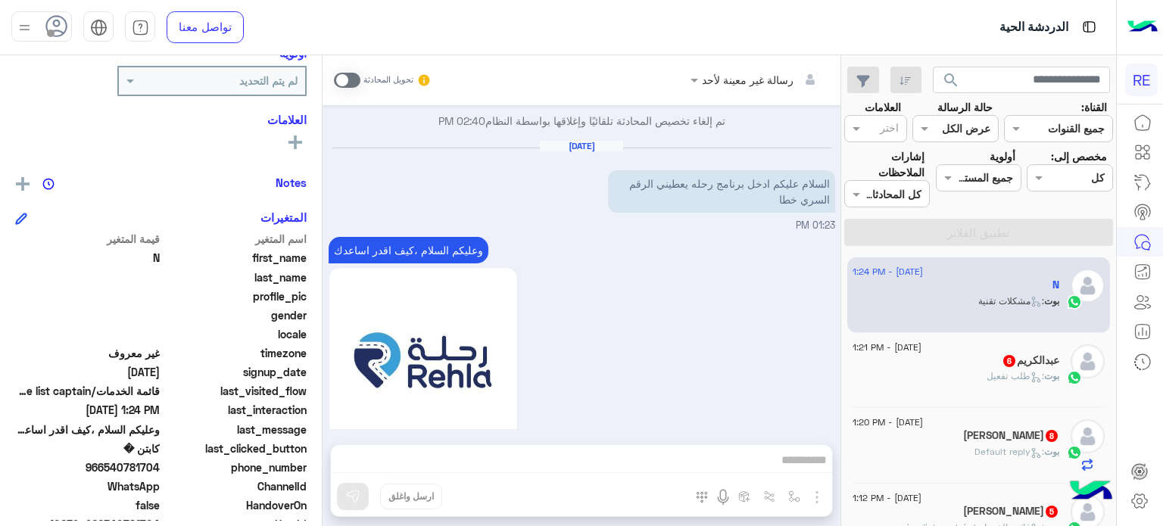
scroll to position [1748, 0]
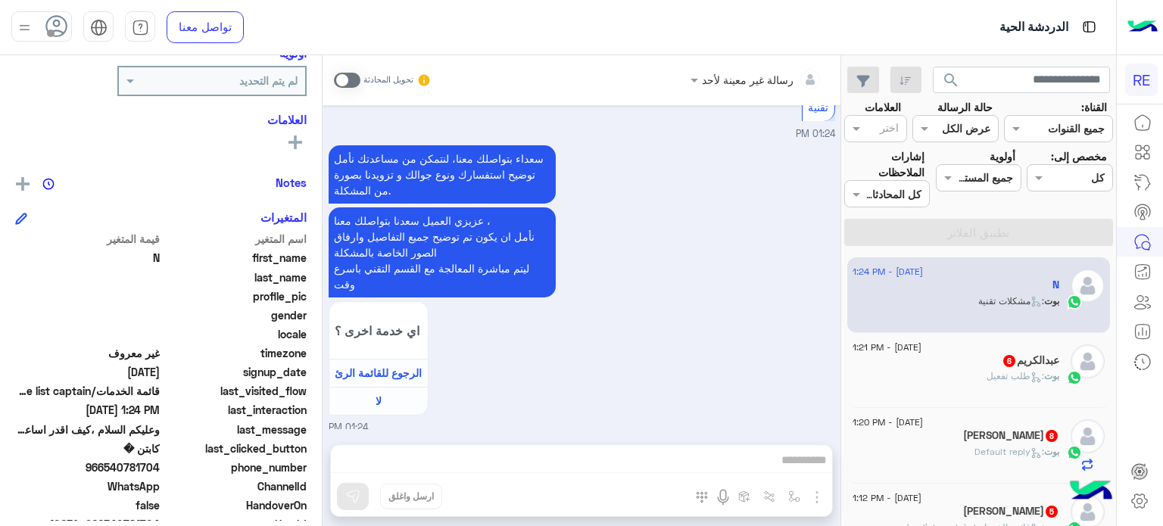
drag, startPoint x: 160, startPoint y: 468, endPoint x: 105, endPoint y: 465, distance: 54.6
click at [105, 465] on span "966540781704" at bounding box center [87, 467] width 145 height 16
copy span "540781704"
click at [688, 459] on div "رسالة غير معينة لأحد تحويل المحادثة [DATE] تم التفعيل عبير زكريا - 03:55 PM [DA…" at bounding box center [581, 293] width 518 height 477
click at [344, 82] on span at bounding box center [347, 80] width 26 height 15
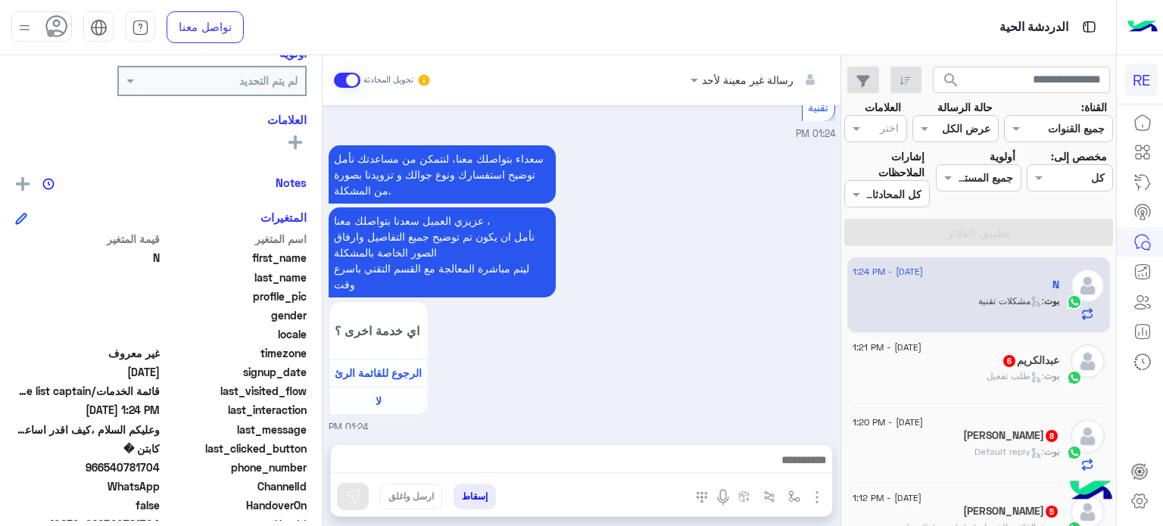
scroll to position [1776, 0]
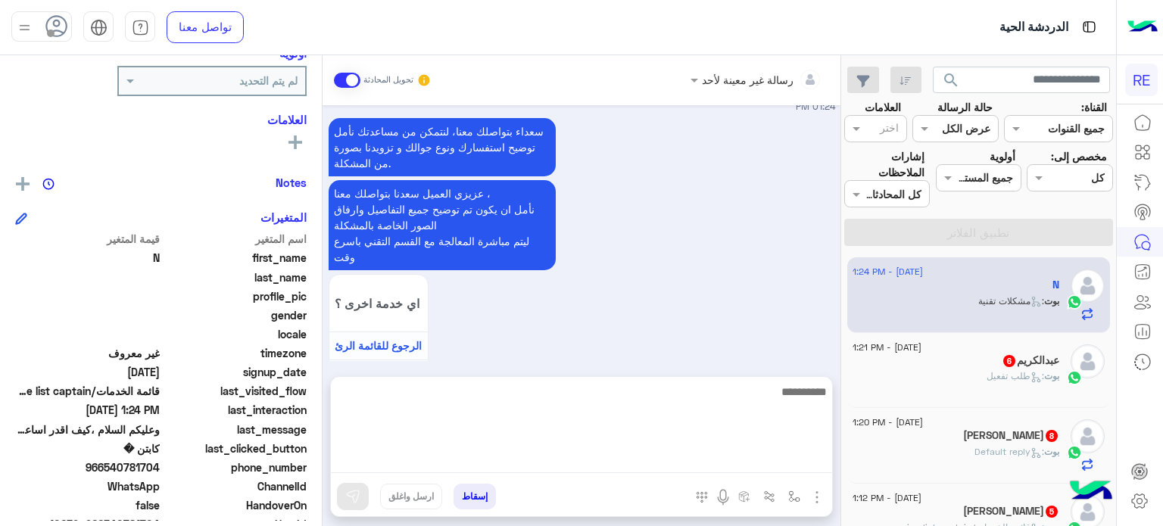
click at [481, 456] on textarea at bounding box center [581, 427] width 501 height 91
paste textarea "**********"
type textarea "**********"
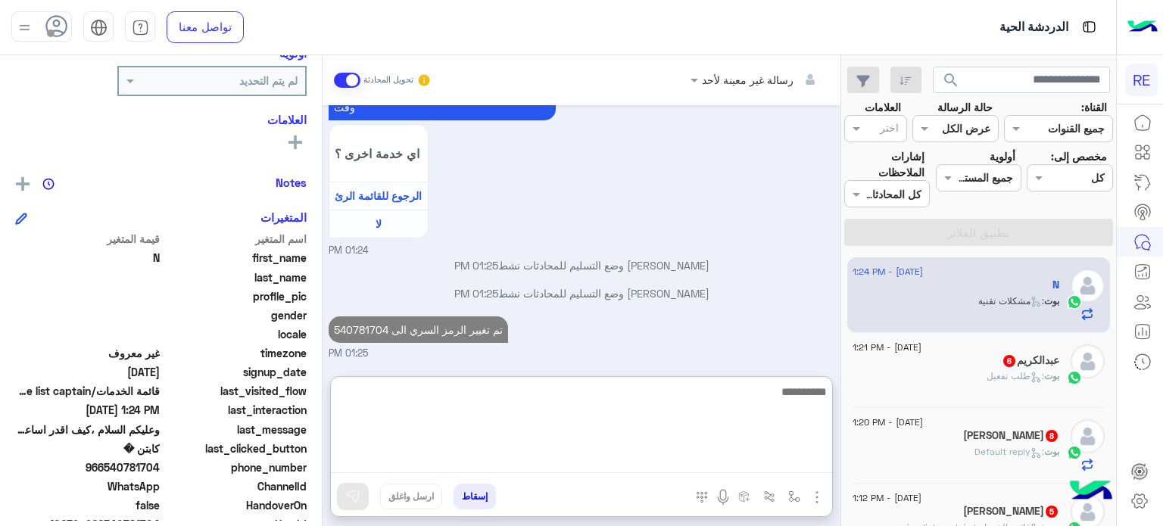
scroll to position [1919, 0]
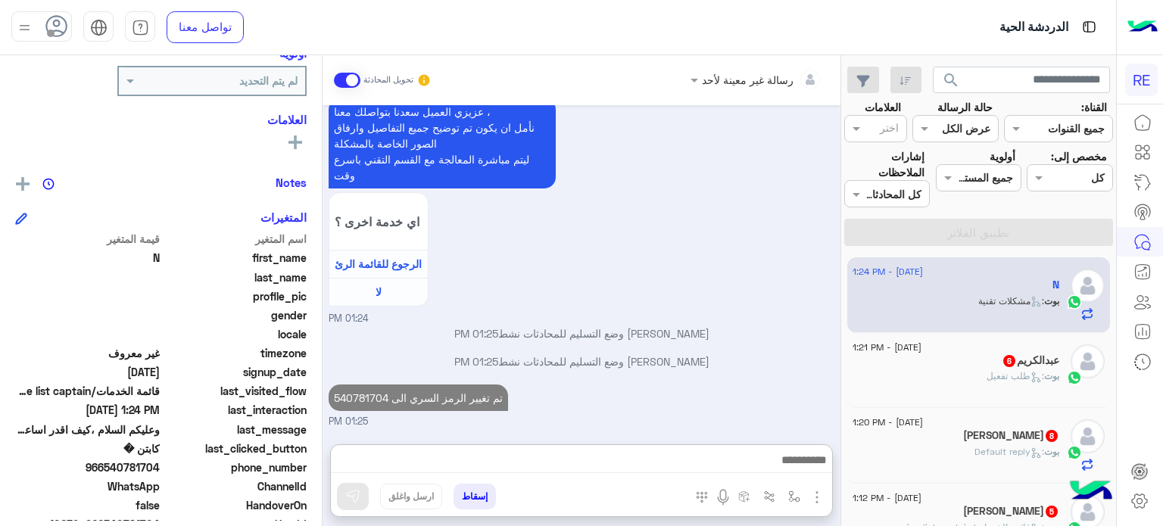
click at [915, 356] on div "عبدالكريم 6" at bounding box center [955, 362] width 207 height 16
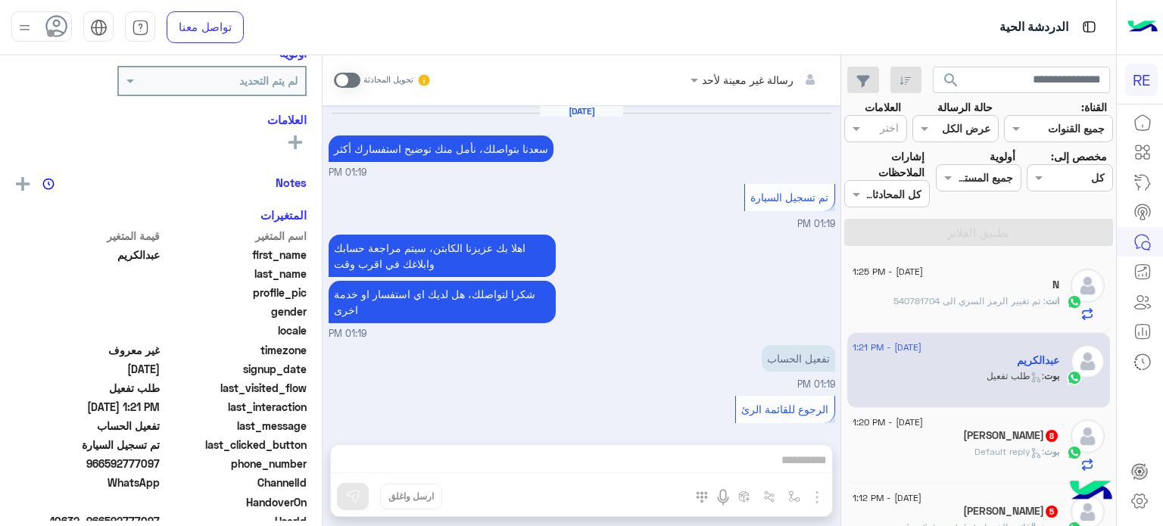
scroll to position [973, 0]
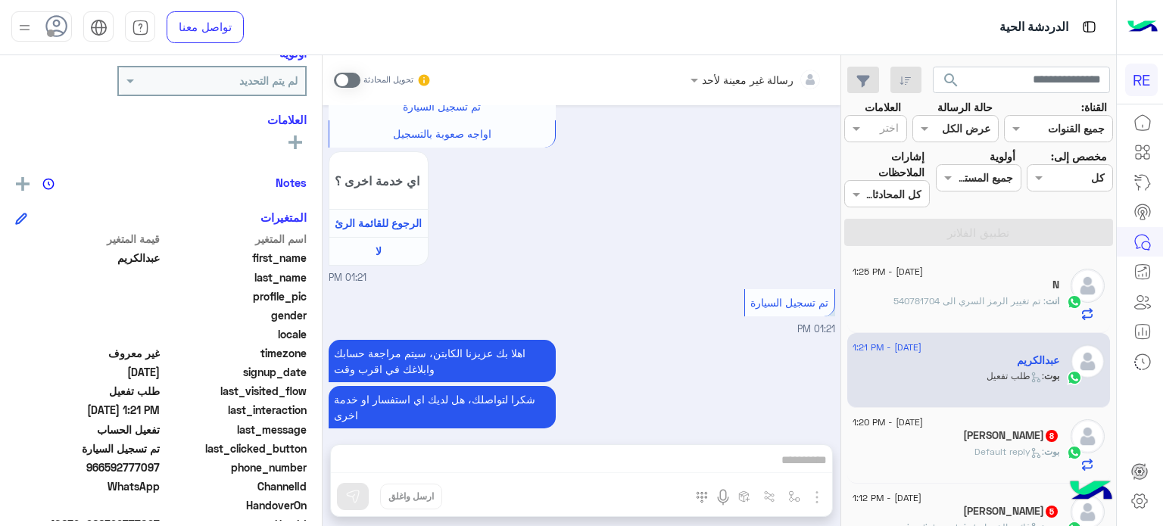
click at [990, 440] on h5 "[PERSON_NAME] 8" at bounding box center [1011, 435] width 96 height 13
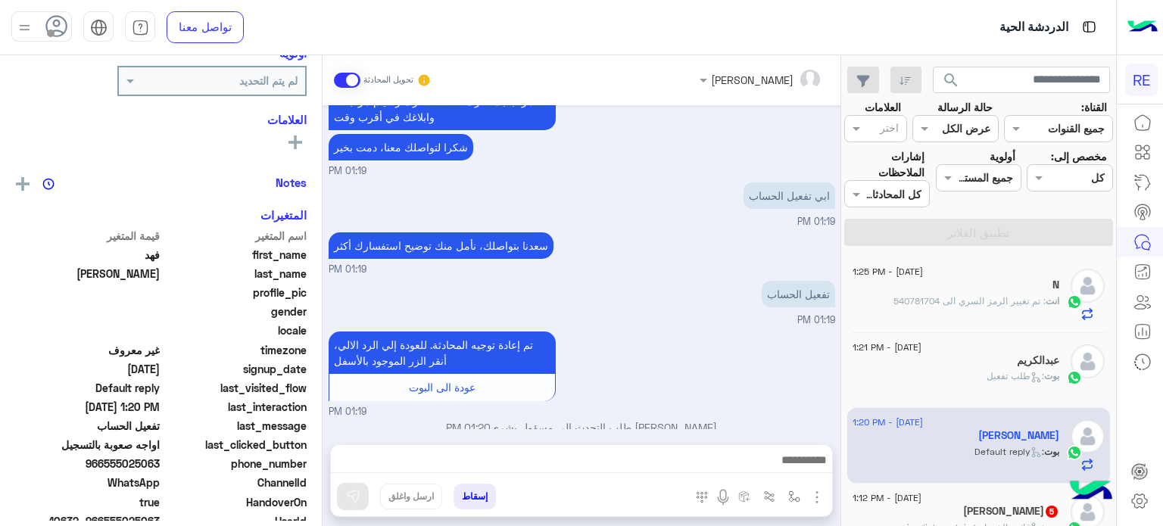
scroll to position [860, 0]
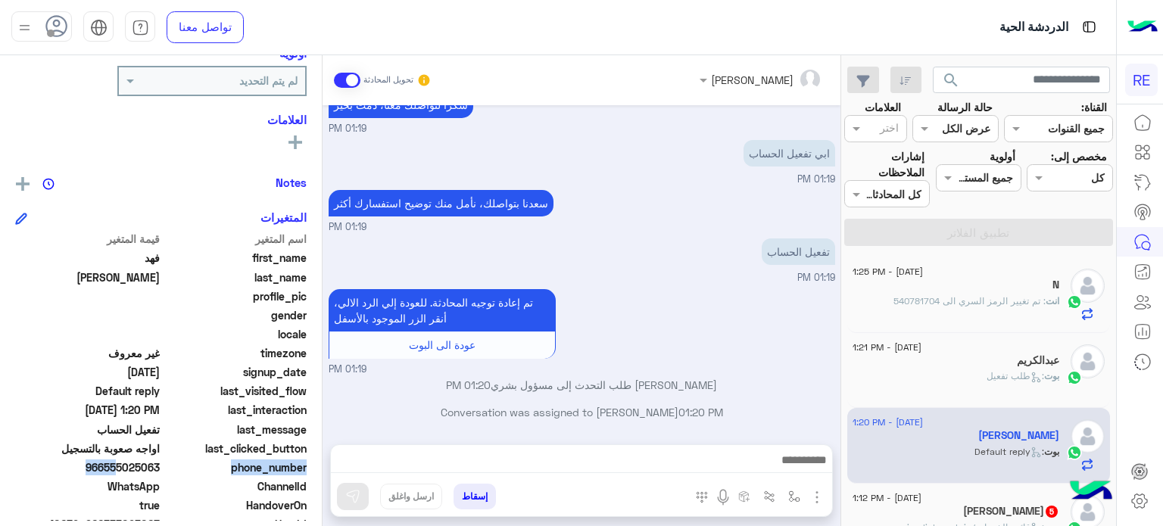
drag, startPoint x: 163, startPoint y: 465, endPoint x: 112, endPoint y: 472, distance: 51.9
click at [112, 472] on div "phone_number [PHONE_NUMBER]" at bounding box center [160, 468] width 291 height 19
click at [109, 468] on span "966555025063" at bounding box center [87, 467] width 145 height 16
click at [110, 468] on span "966555025063" at bounding box center [87, 467] width 145 height 16
drag, startPoint x: 106, startPoint y: 468, endPoint x: 170, endPoint y: 463, distance: 63.7
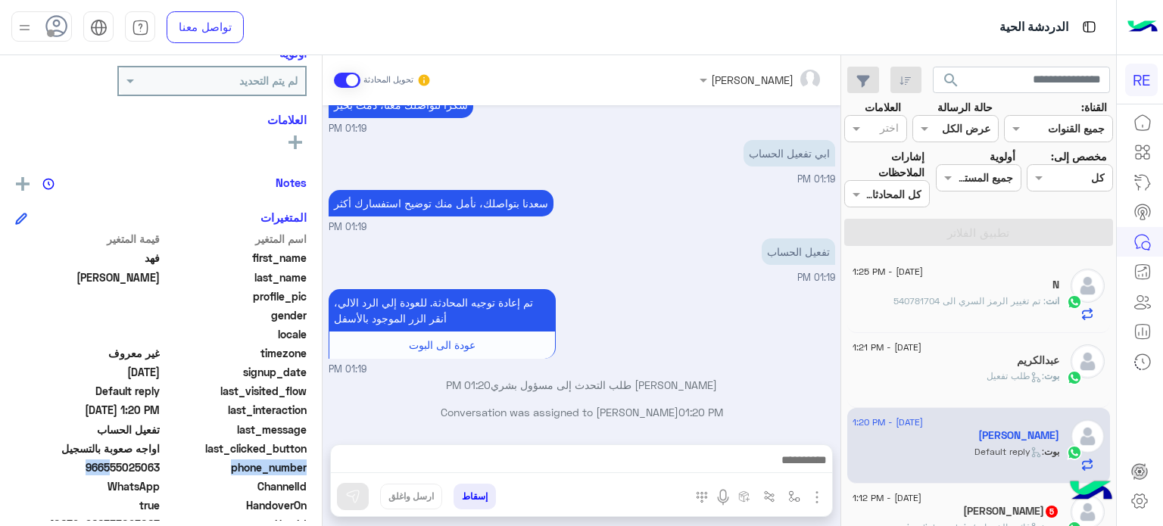
click at [170, 463] on div "phone_number [PHONE_NUMBER]" at bounding box center [160, 468] width 291 height 19
click at [159, 471] on span "966555025063" at bounding box center [87, 467] width 145 height 16
drag, startPoint x: 160, startPoint y: 467, endPoint x: 103, endPoint y: 472, distance: 57.7
click at [103, 472] on span "966555025063" at bounding box center [87, 467] width 145 height 16
copy span "555025063"
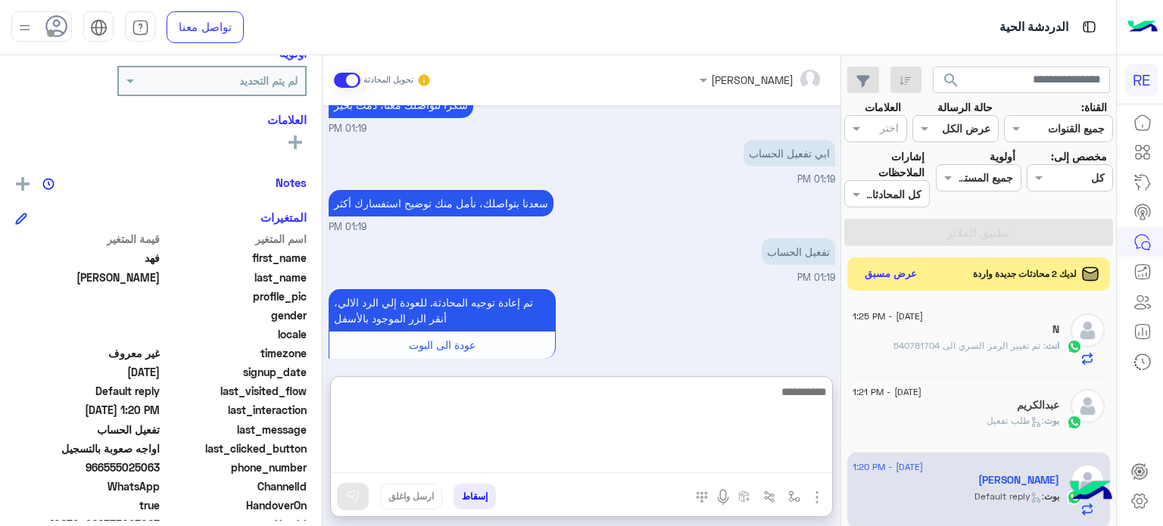
click at [619, 456] on textarea at bounding box center [581, 427] width 501 height 91
click at [823, 394] on textarea "**********" at bounding box center [581, 427] width 501 height 91
type textarea "*********"
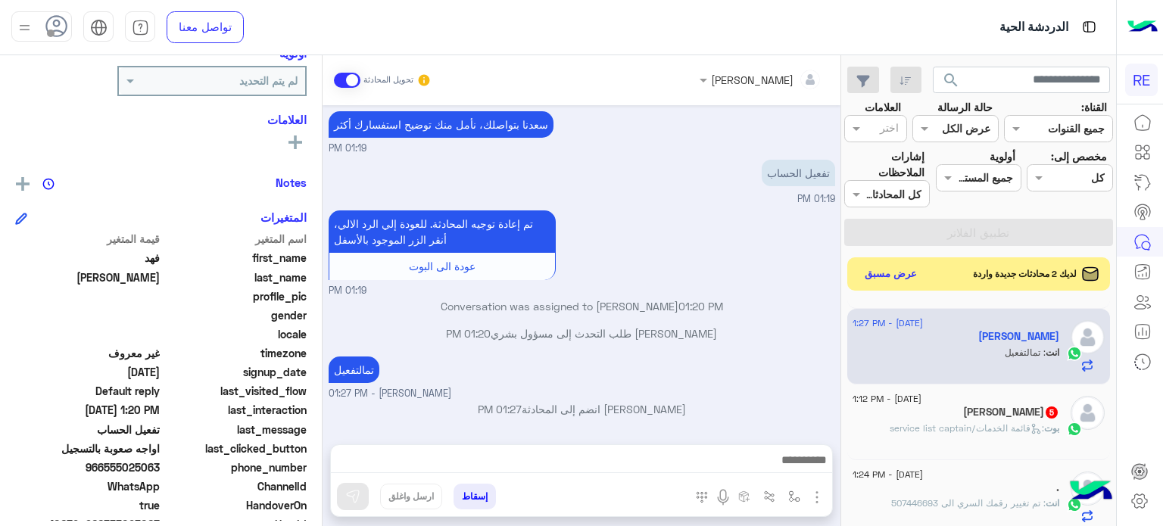
scroll to position [935, 0]
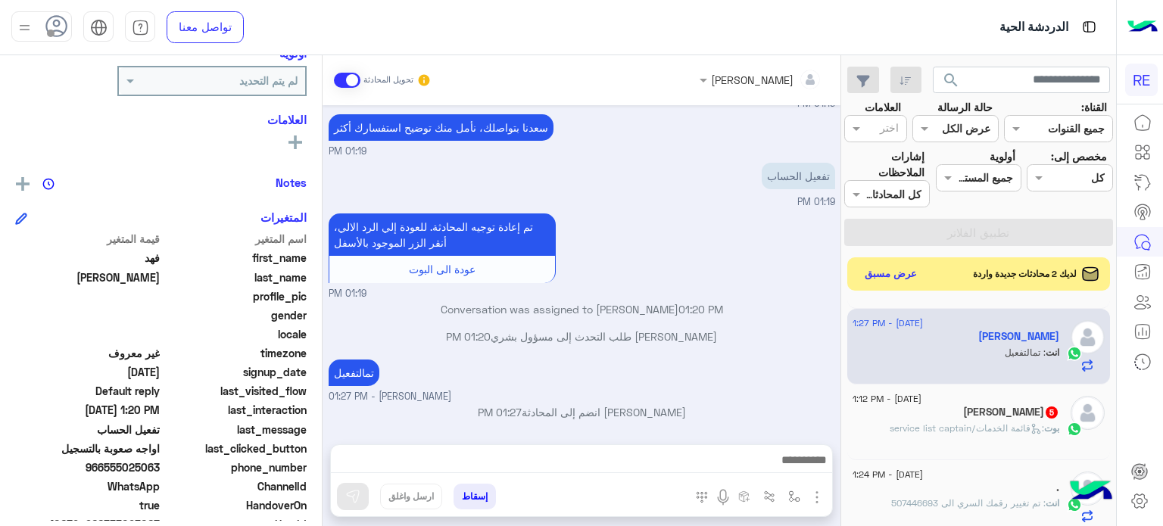
click at [973, 445] on div "بوت : قائمة الخدمات/service list captain" at bounding box center [955, 435] width 207 height 26
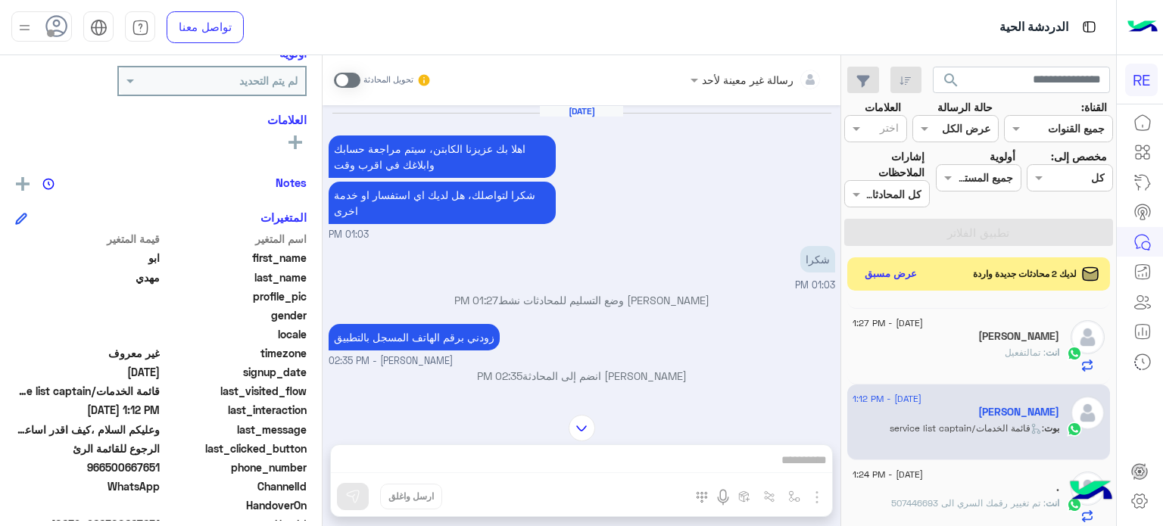
scroll to position [672, 0]
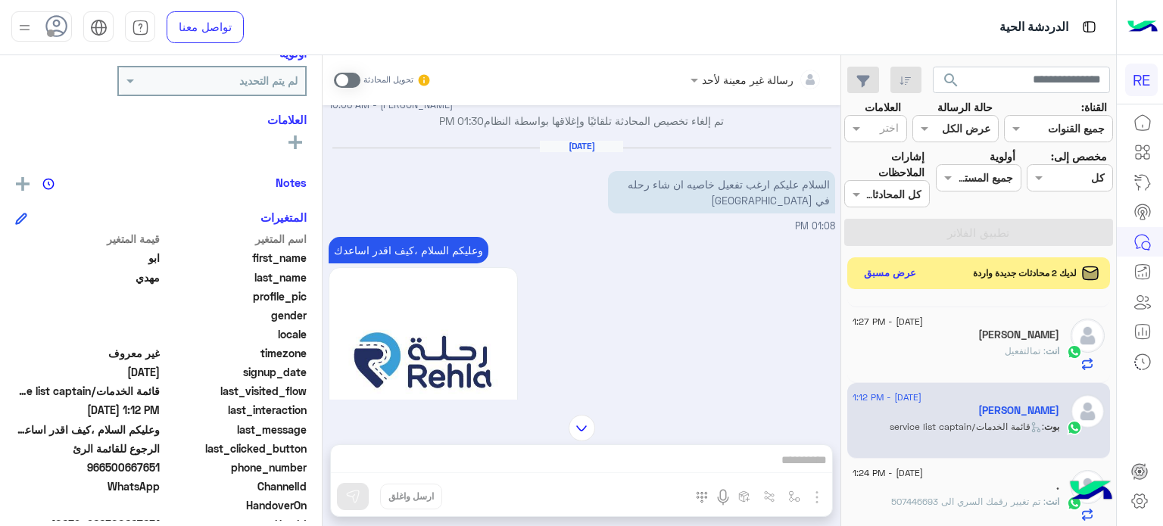
click at [874, 269] on button "عرض مسبق" at bounding box center [890, 273] width 64 height 20
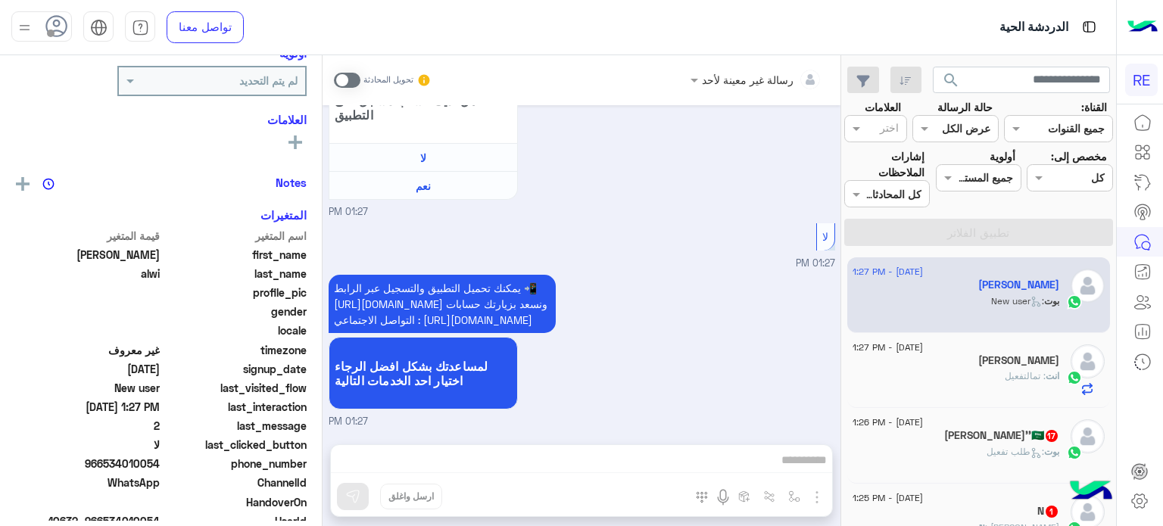
click at [957, 462] on div "بوت : طلب تفعيل" at bounding box center [955, 458] width 207 height 26
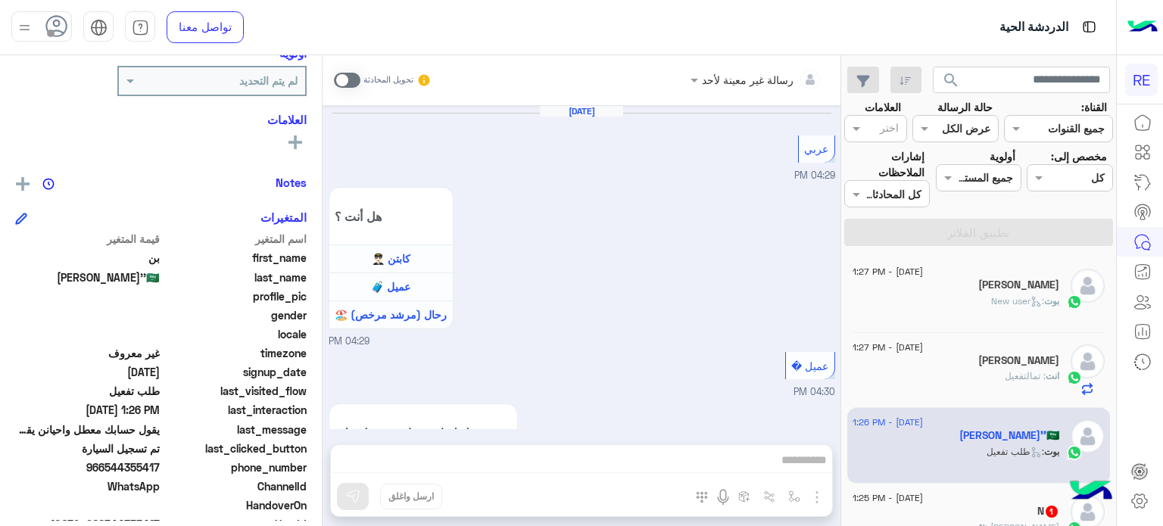
scroll to position [581, 0]
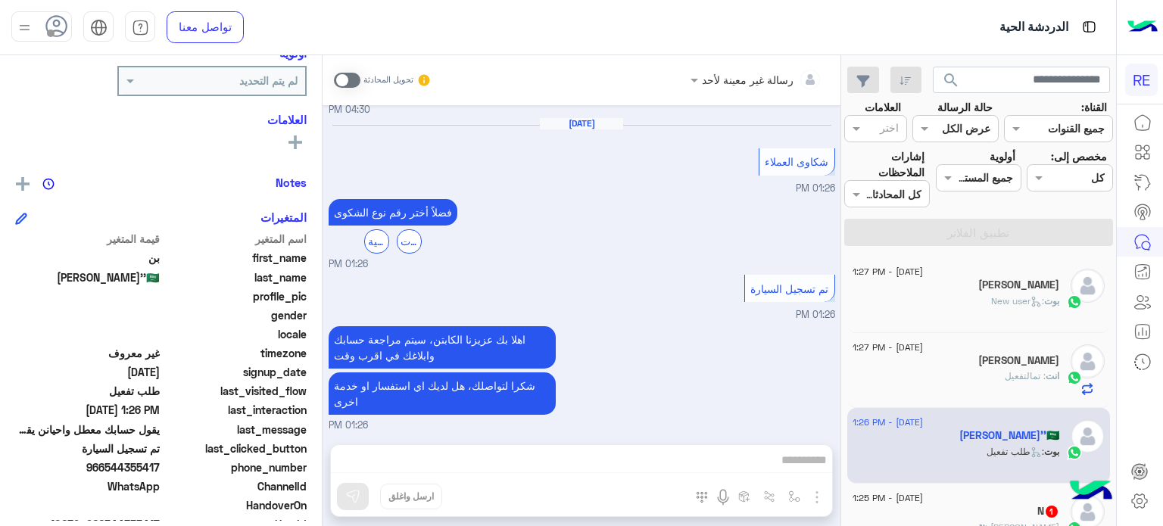
drag, startPoint x: 162, startPoint y: 464, endPoint x: 107, endPoint y: 469, distance: 54.7
click at [107, 469] on div "phone_number [PHONE_NUMBER]" at bounding box center [160, 468] width 291 height 19
copy span "544355417"
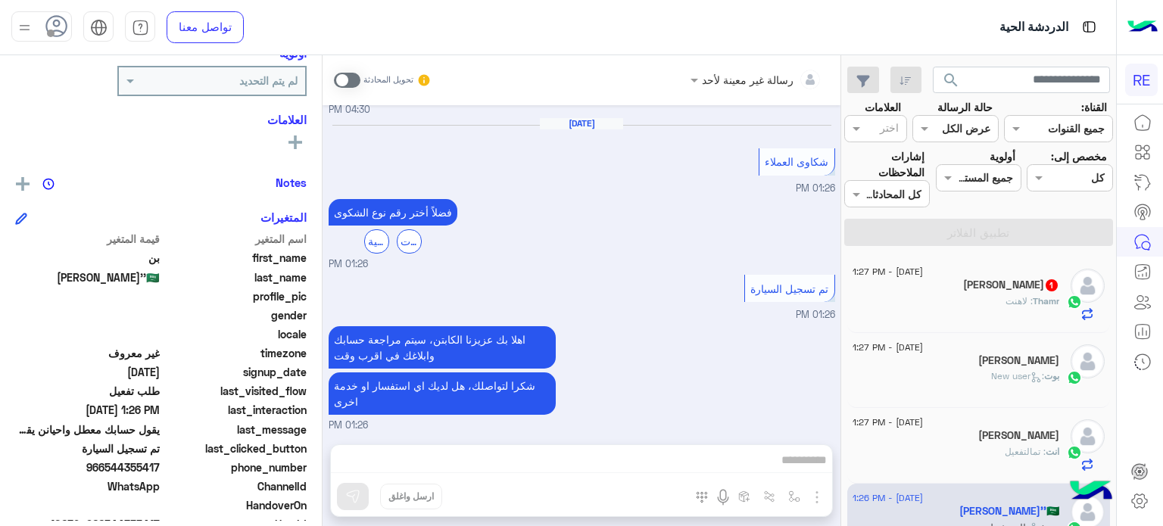
click at [342, 75] on span at bounding box center [347, 80] width 26 height 15
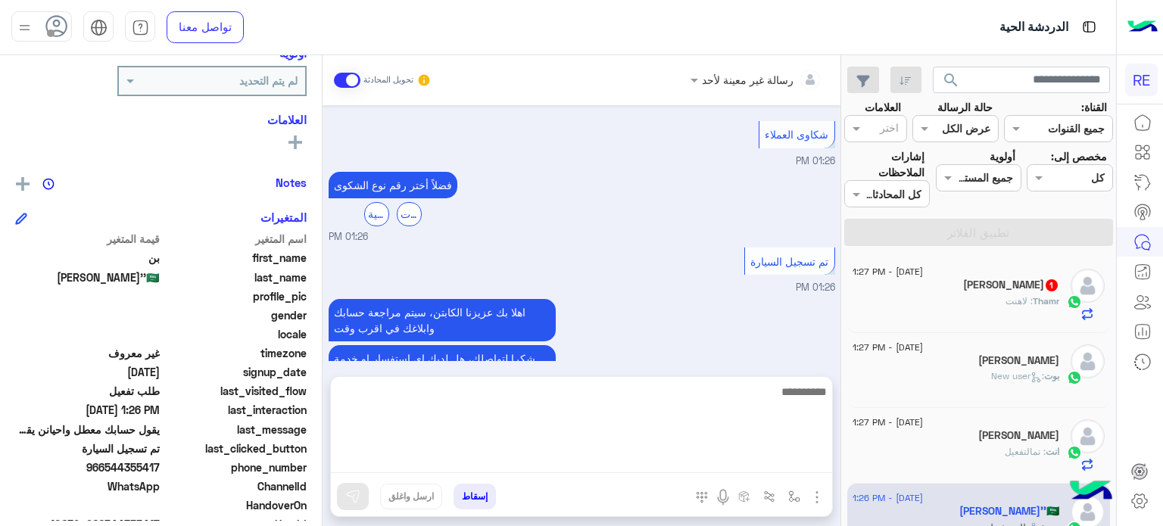
click at [683, 455] on textarea at bounding box center [581, 427] width 501 height 91
type textarea "**********"
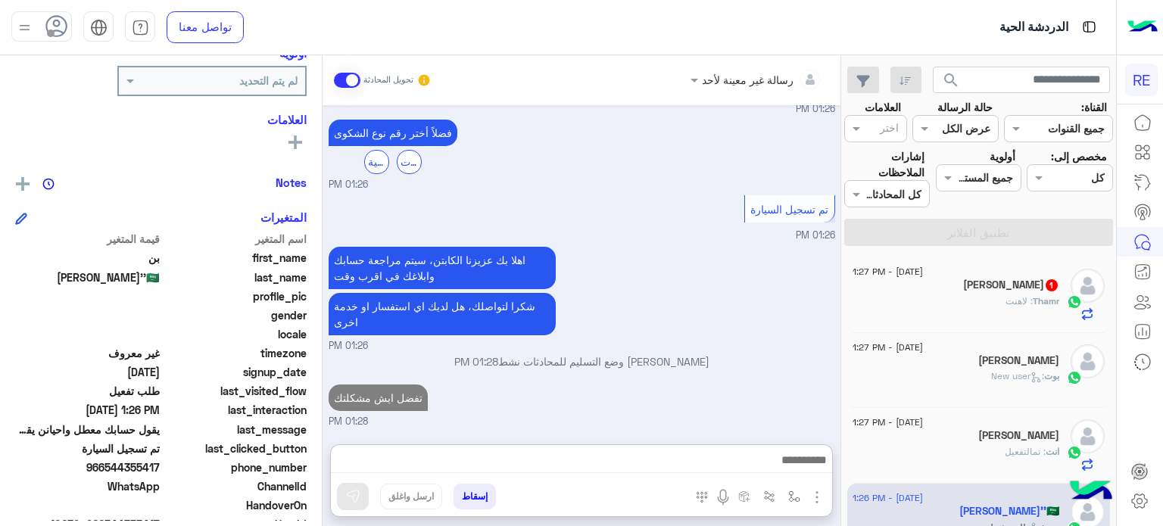
click at [935, 307] on div "Thamr : لاهنت" at bounding box center [955, 307] width 207 height 26
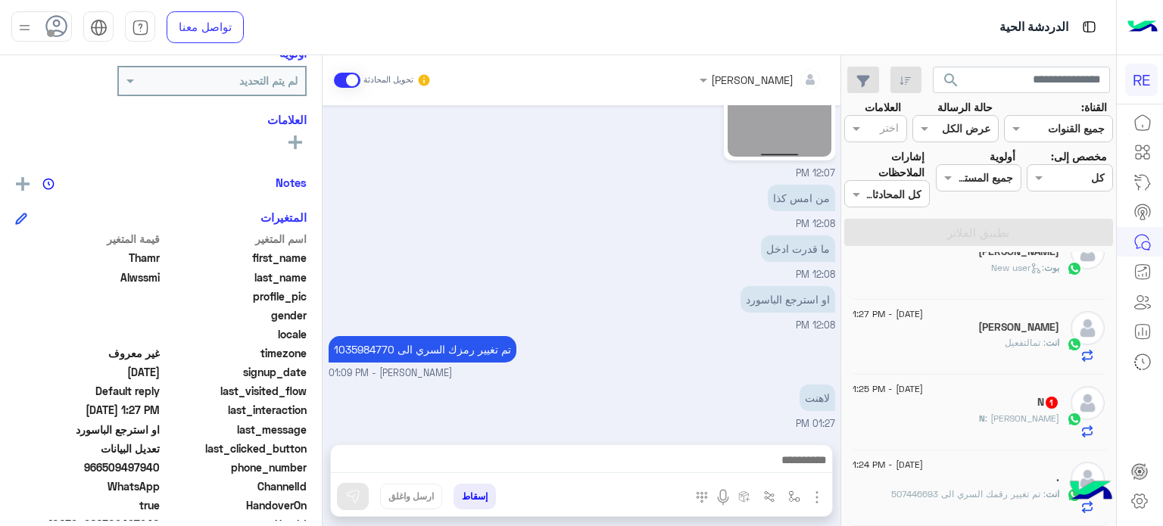
scroll to position [192, 0]
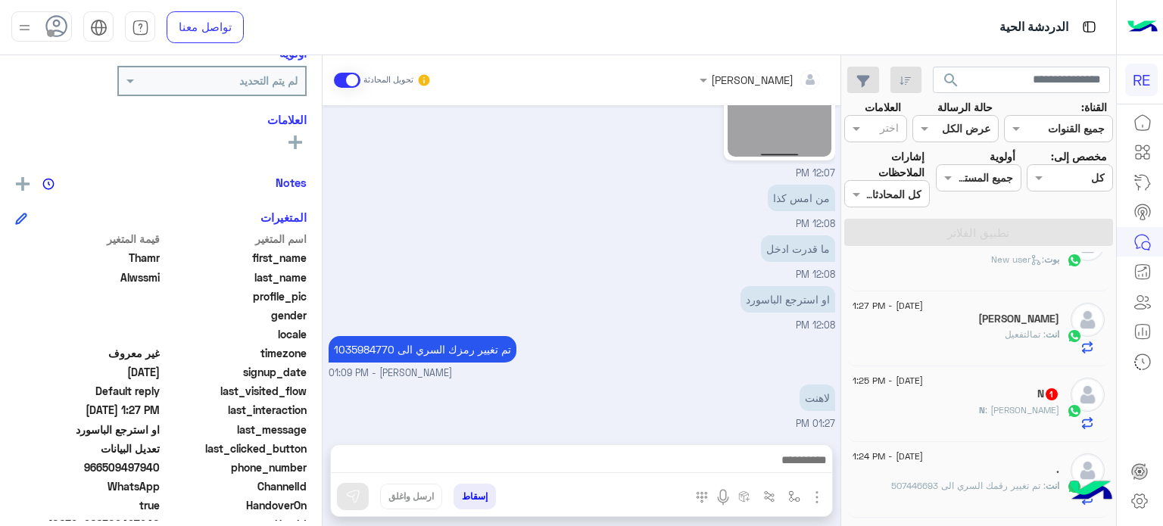
click at [917, 396] on div "N 1" at bounding box center [955, 396] width 207 height 16
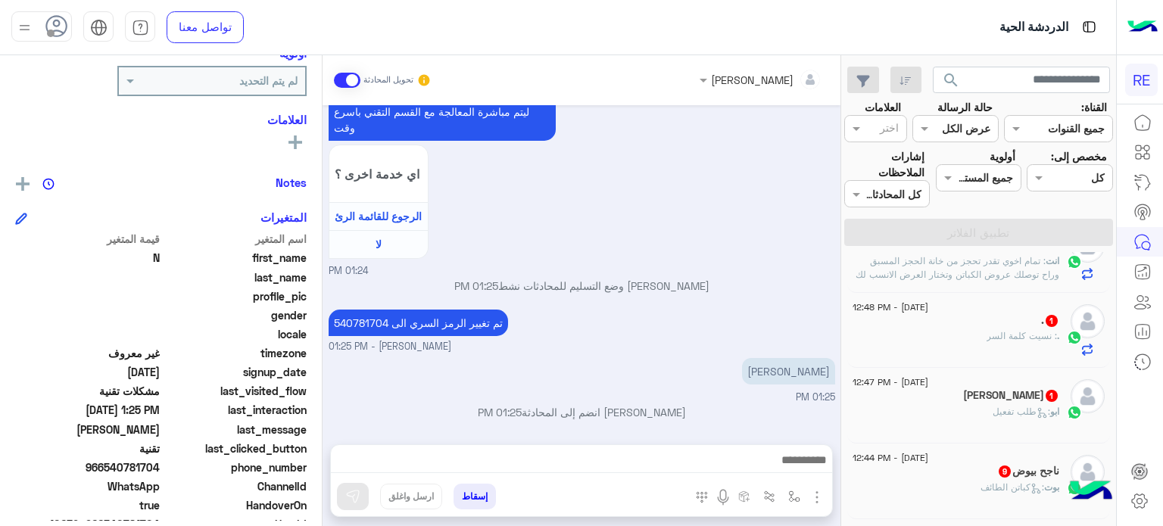
scroll to position [869, 0]
click at [982, 345] on div ". : نسيت كلمة السر" at bounding box center [955, 342] width 207 height 26
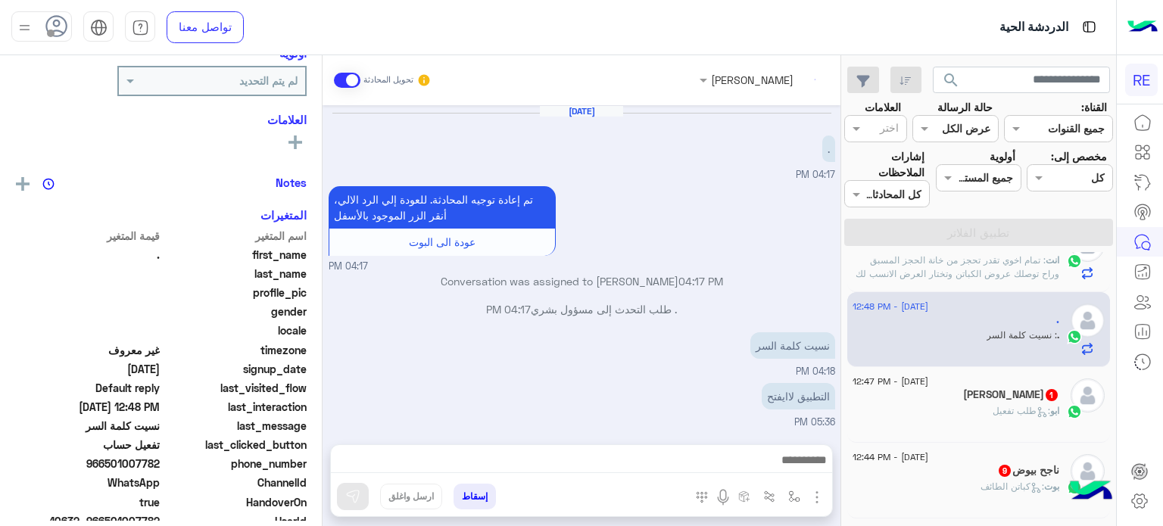
scroll to position [202, 0]
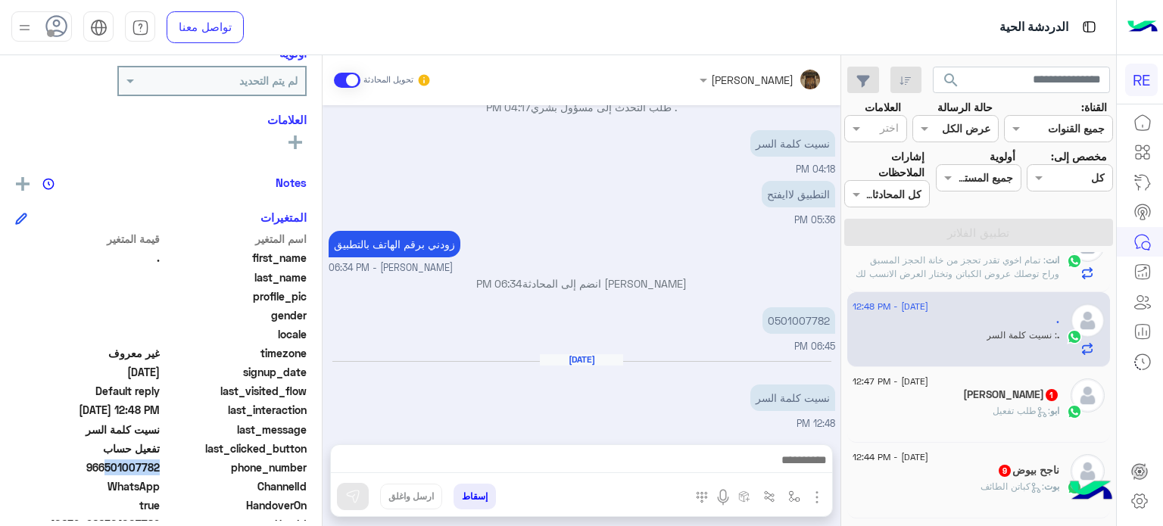
drag, startPoint x: 158, startPoint y: 468, endPoint x: 102, endPoint y: 466, distance: 56.1
click at [102, 466] on span "966501007782" at bounding box center [87, 467] width 145 height 16
click at [109, 468] on span "966501007782" at bounding box center [87, 467] width 145 height 16
drag, startPoint x: 107, startPoint y: 468, endPoint x: 160, endPoint y: 466, distance: 52.2
click at [160, 466] on span "966501007782" at bounding box center [87, 467] width 145 height 16
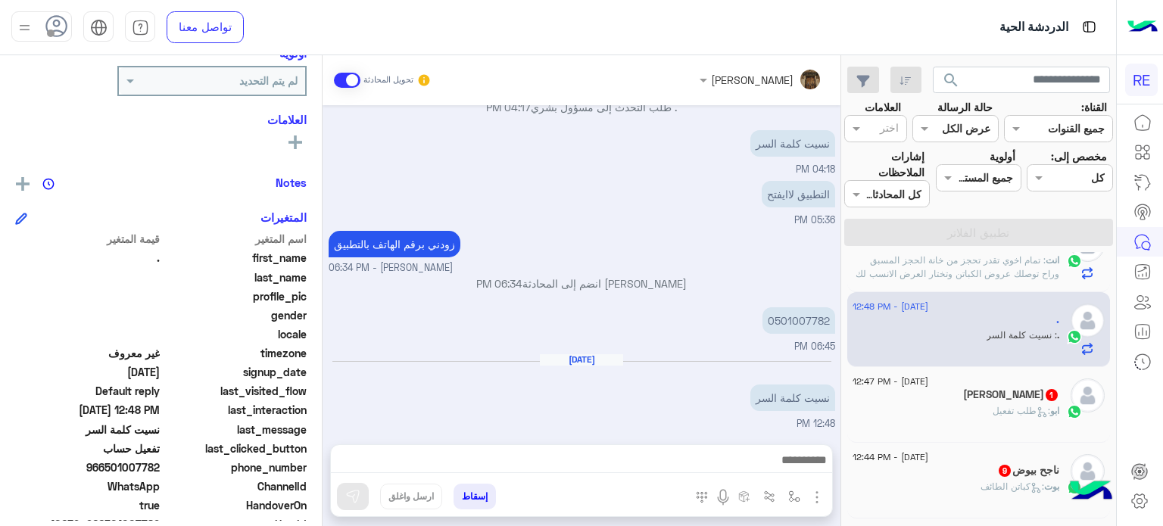
copy span "501007782"
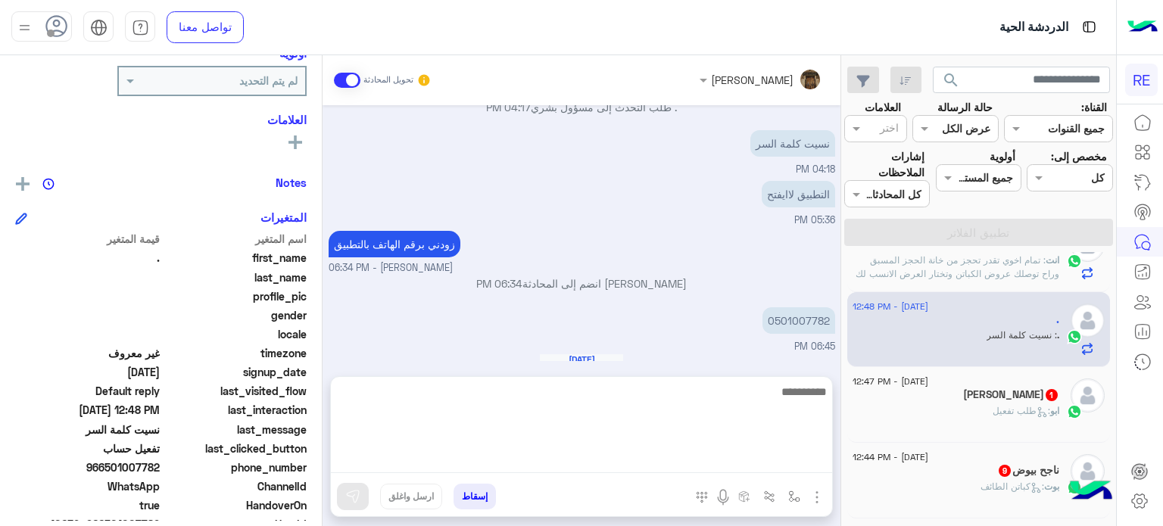
click at [698, 457] on textarea at bounding box center [581, 427] width 501 height 91
paste textarea "**********"
type textarea "**********"
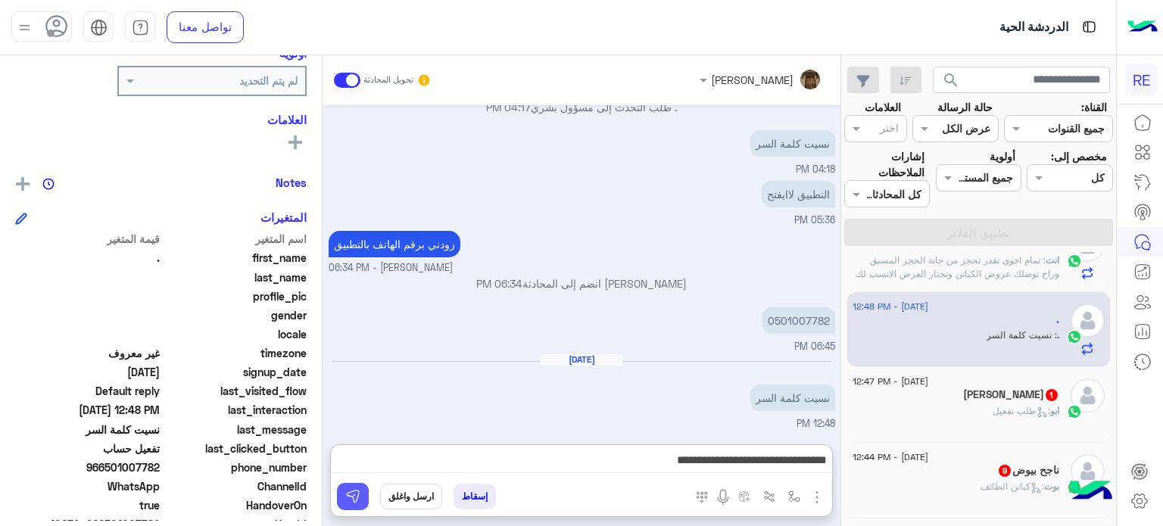
click at [350, 485] on button at bounding box center [353, 496] width 32 height 27
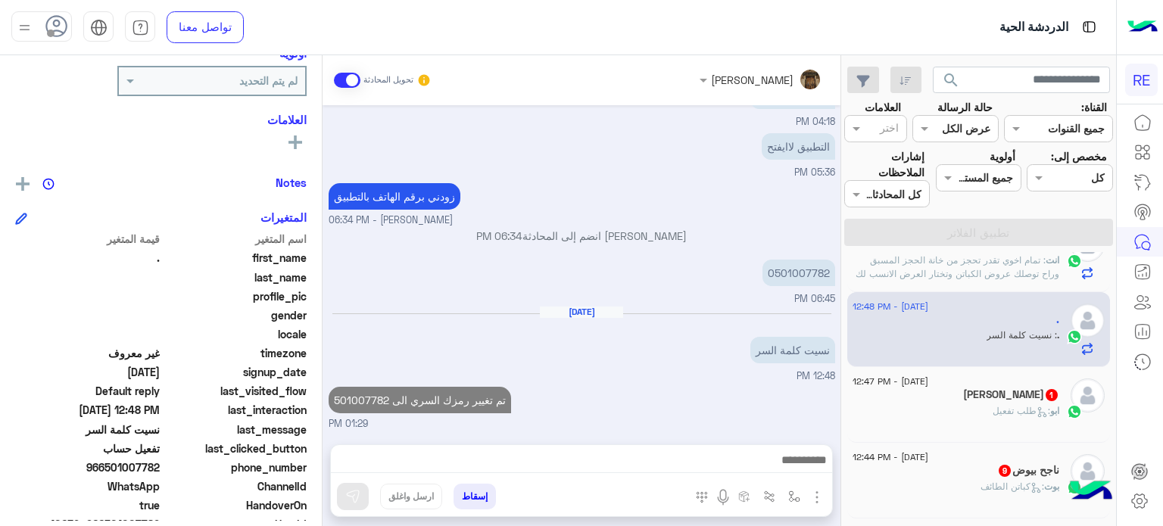
click at [1026, 399] on h5 "[PERSON_NAME] 1" at bounding box center [1011, 394] width 96 height 13
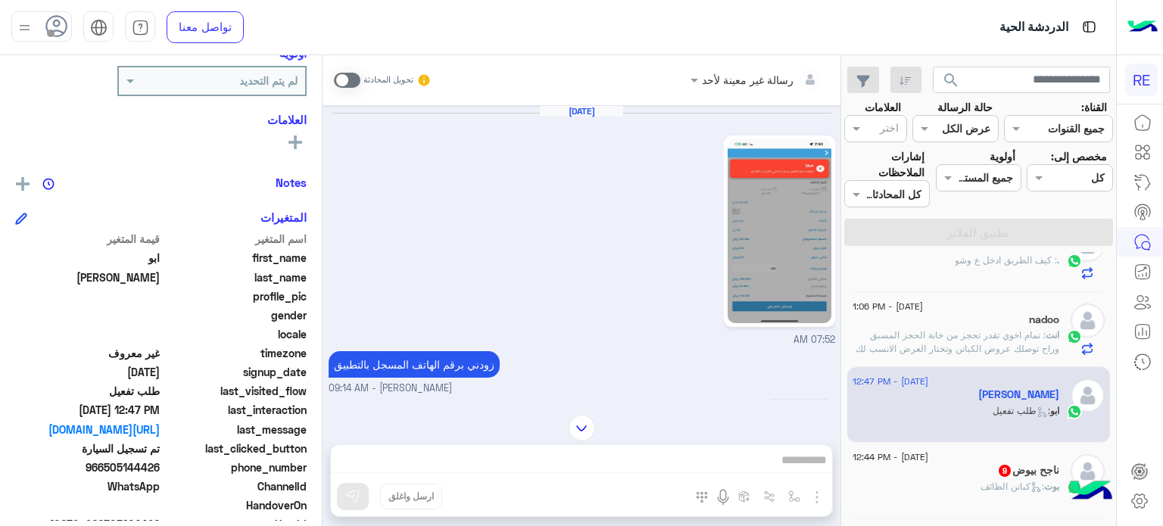
scroll to position [739, 0]
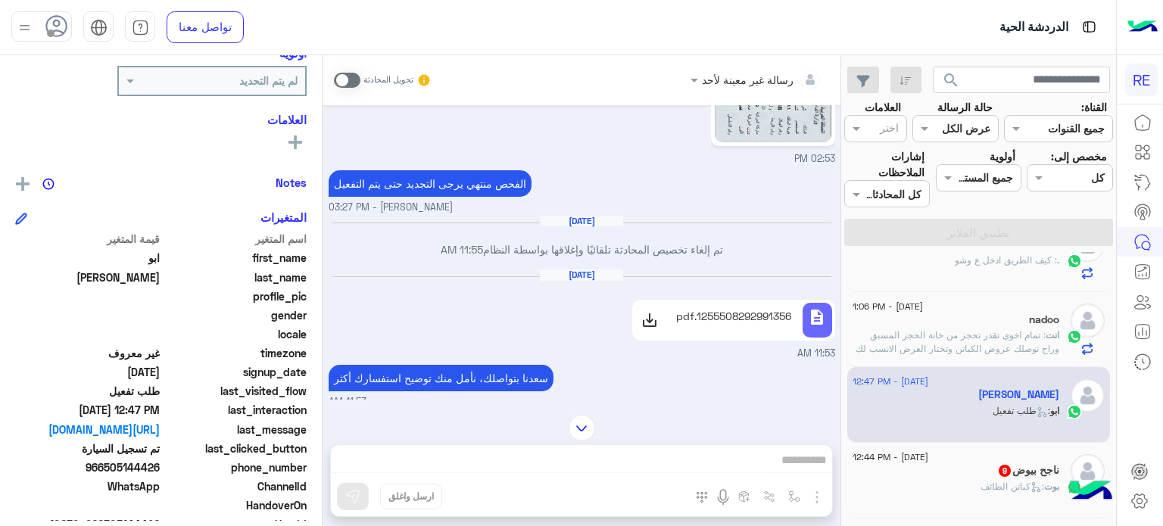
click at [967, 466] on div "ناجح بيوض 9" at bounding box center [955, 472] width 207 height 16
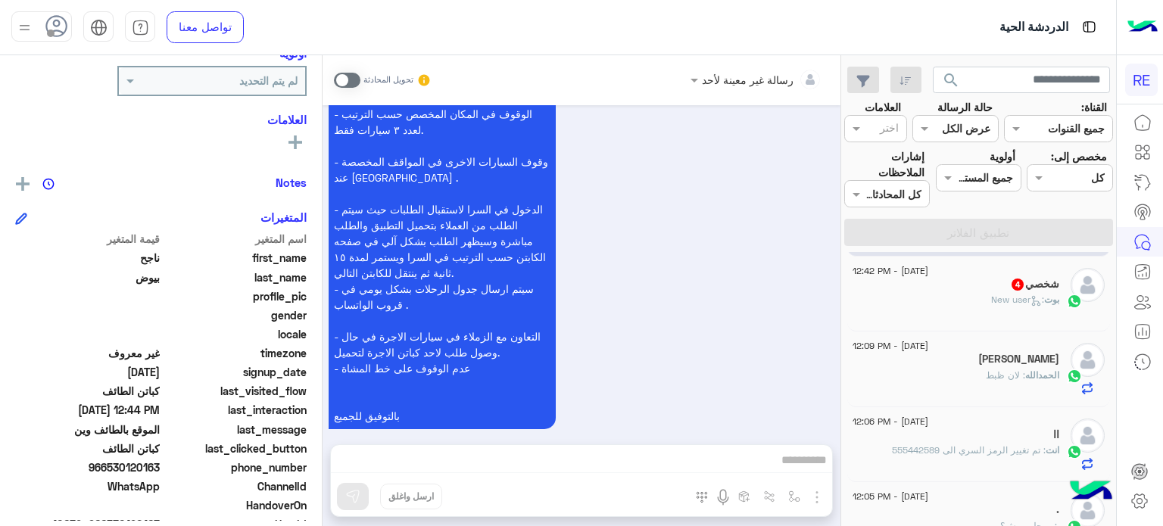
scroll to position [1125, 0]
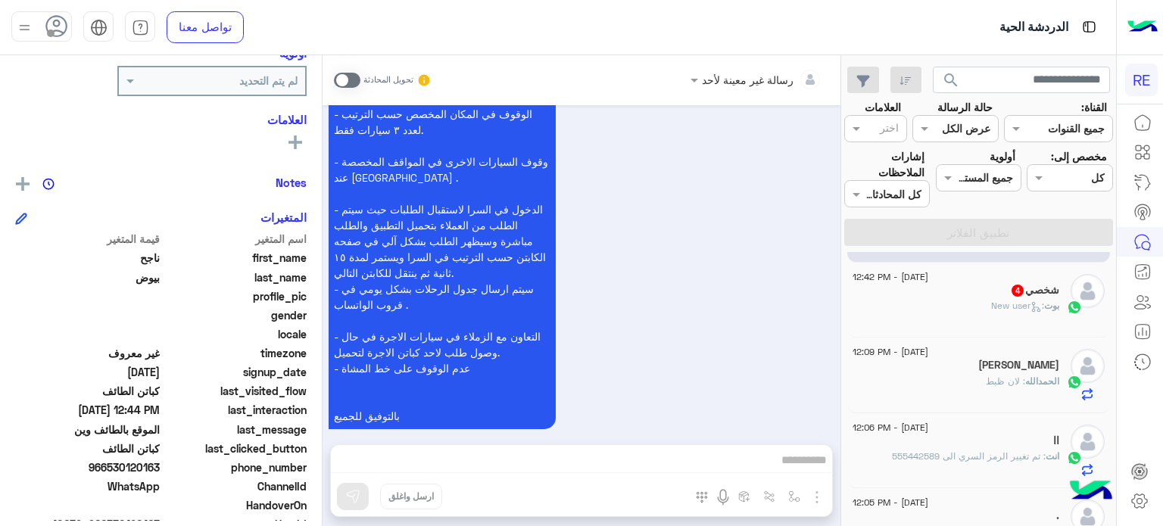
click at [1019, 322] on div "بوت : New user" at bounding box center [955, 312] width 207 height 26
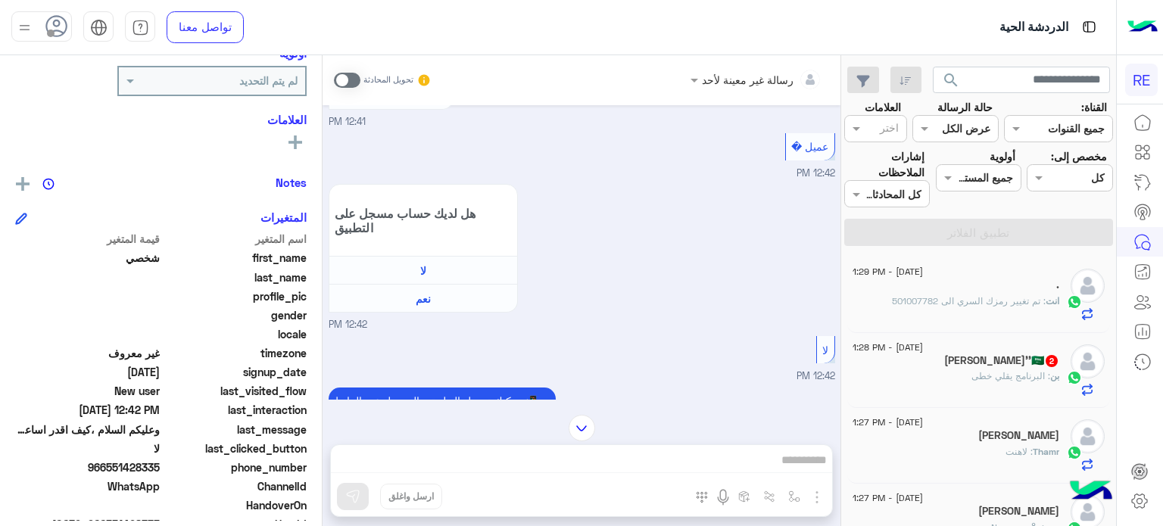
click at [932, 390] on div "بن : البرنامج يقلي خطى" at bounding box center [955, 382] width 207 height 26
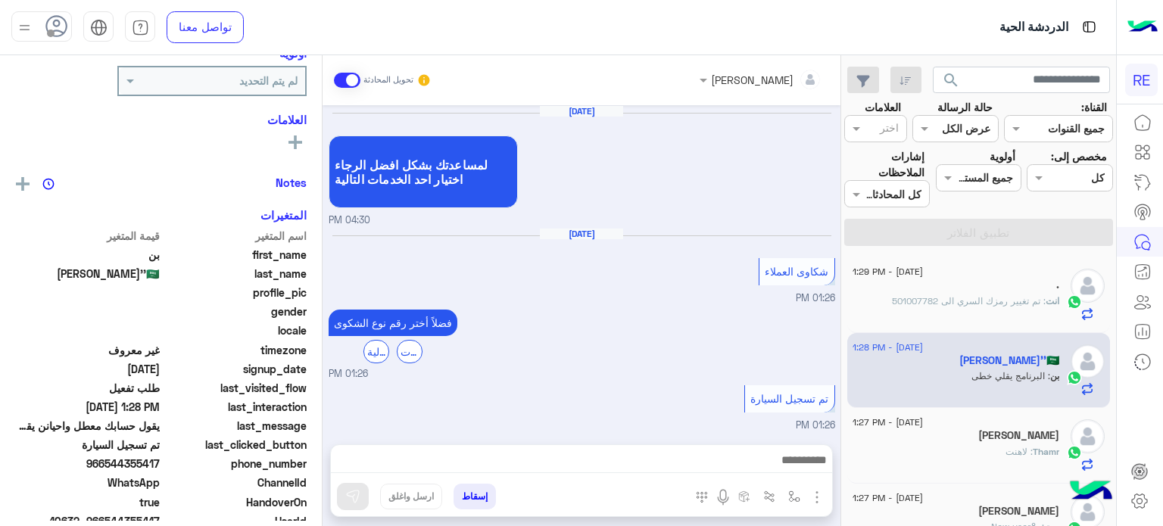
scroll to position [316, 0]
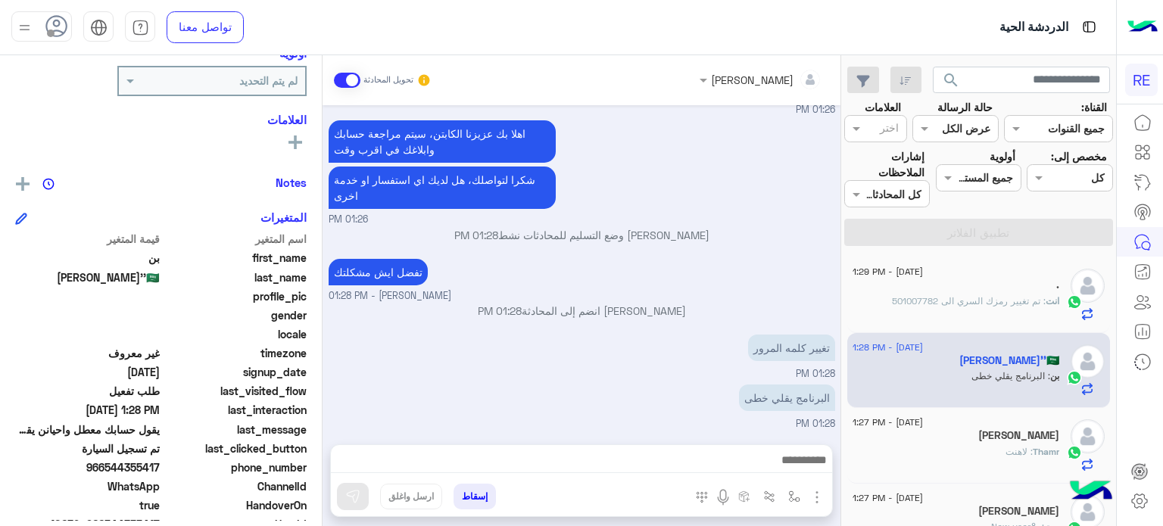
drag, startPoint x: 160, startPoint y: 465, endPoint x: 106, endPoint y: 465, distance: 54.5
click at [106, 465] on span "966544355417" at bounding box center [87, 467] width 145 height 16
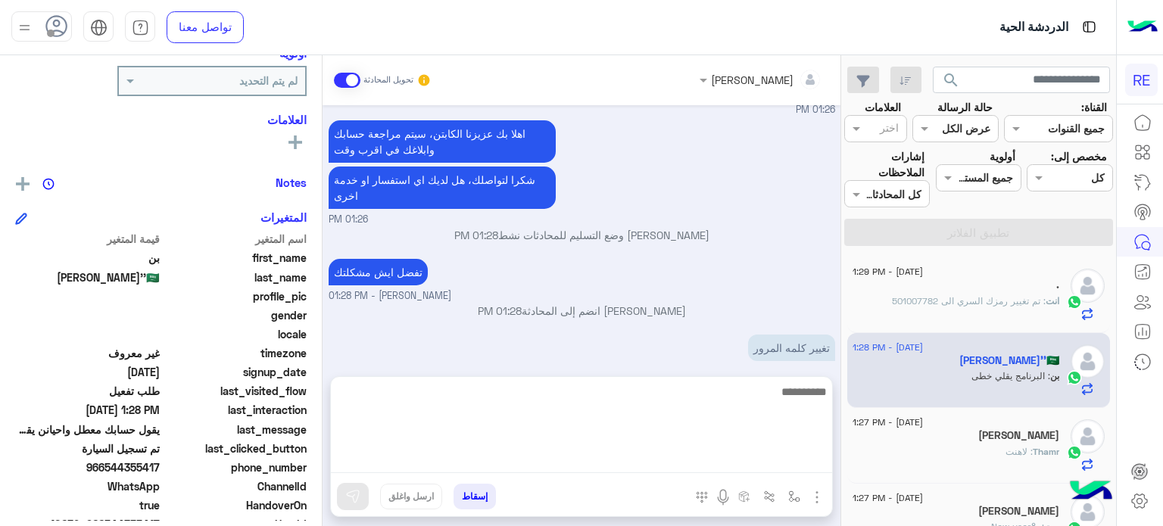
click at [721, 451] on textarea at bounding box center [581, 427] width 501 height 91
paste textarea "**********"
type textarea "**********"
